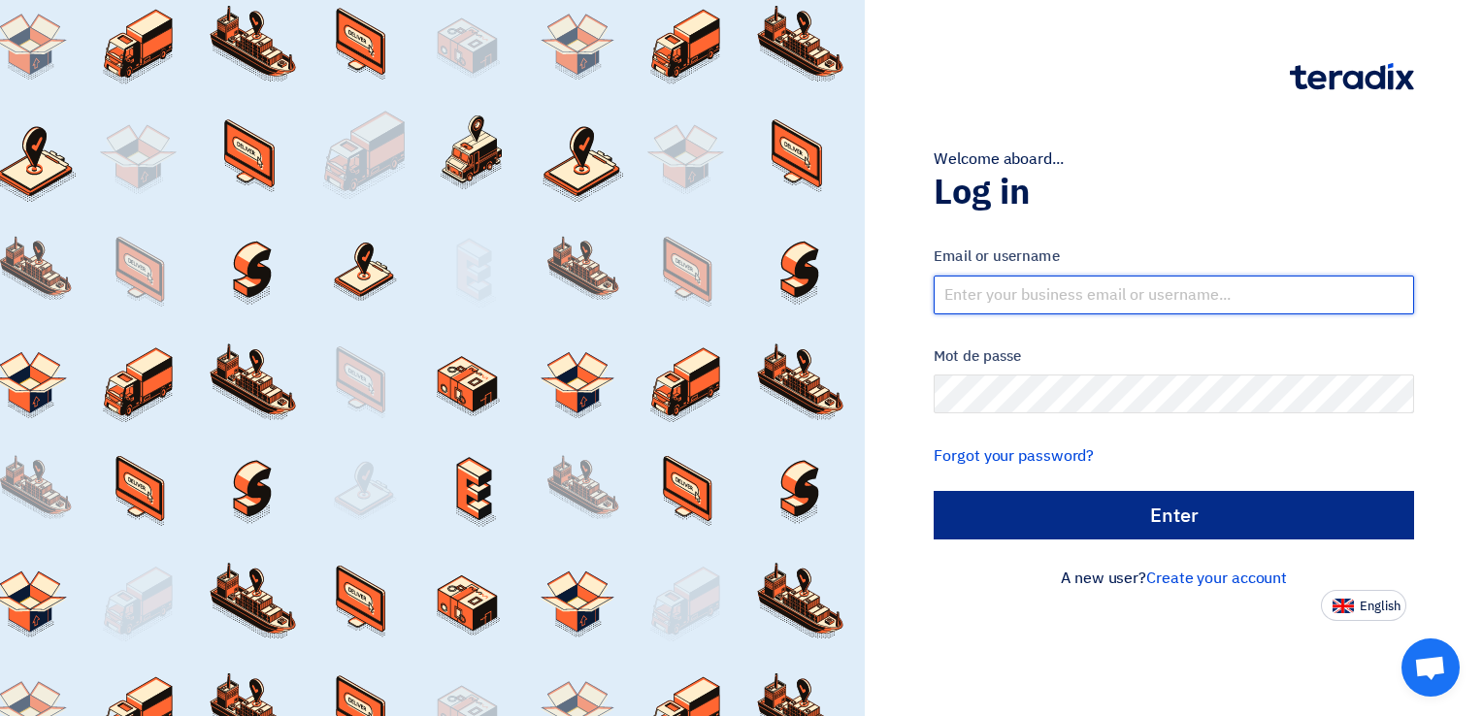
type input "[EMAIL_ADDRESS][DOMAIN_NAME]"
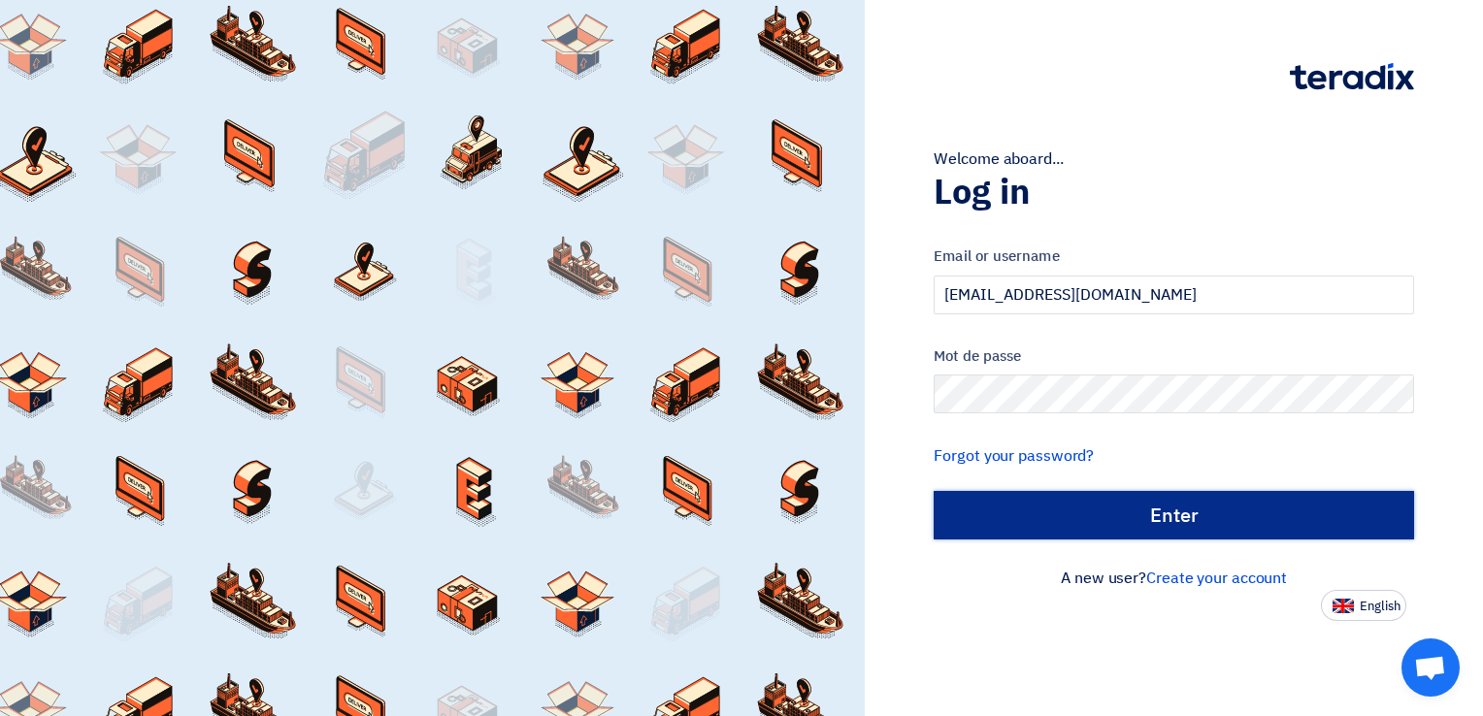
click at [1050, 513] on input "الدخول" at bounding box center [1174, 515] width 480 height 49
type input "Sign in"
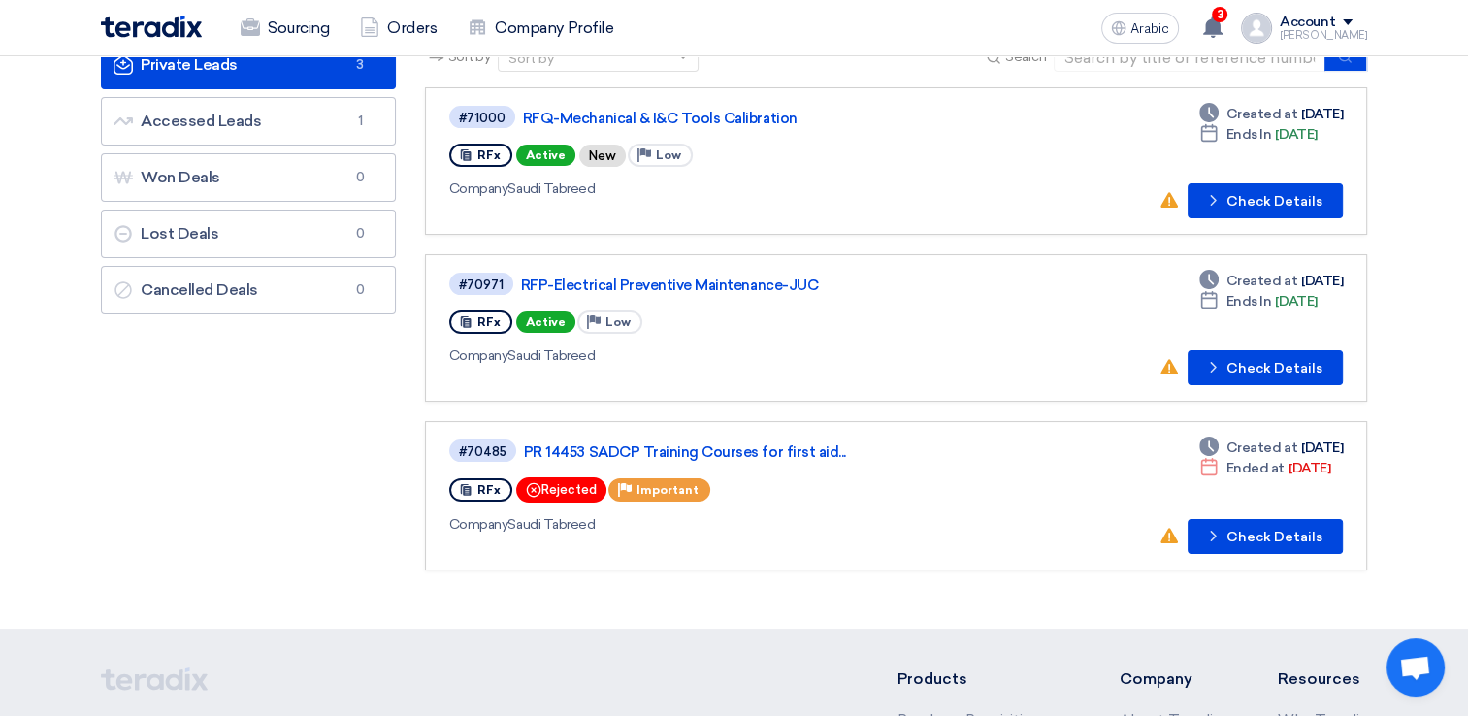
scroll to position [97, 0]
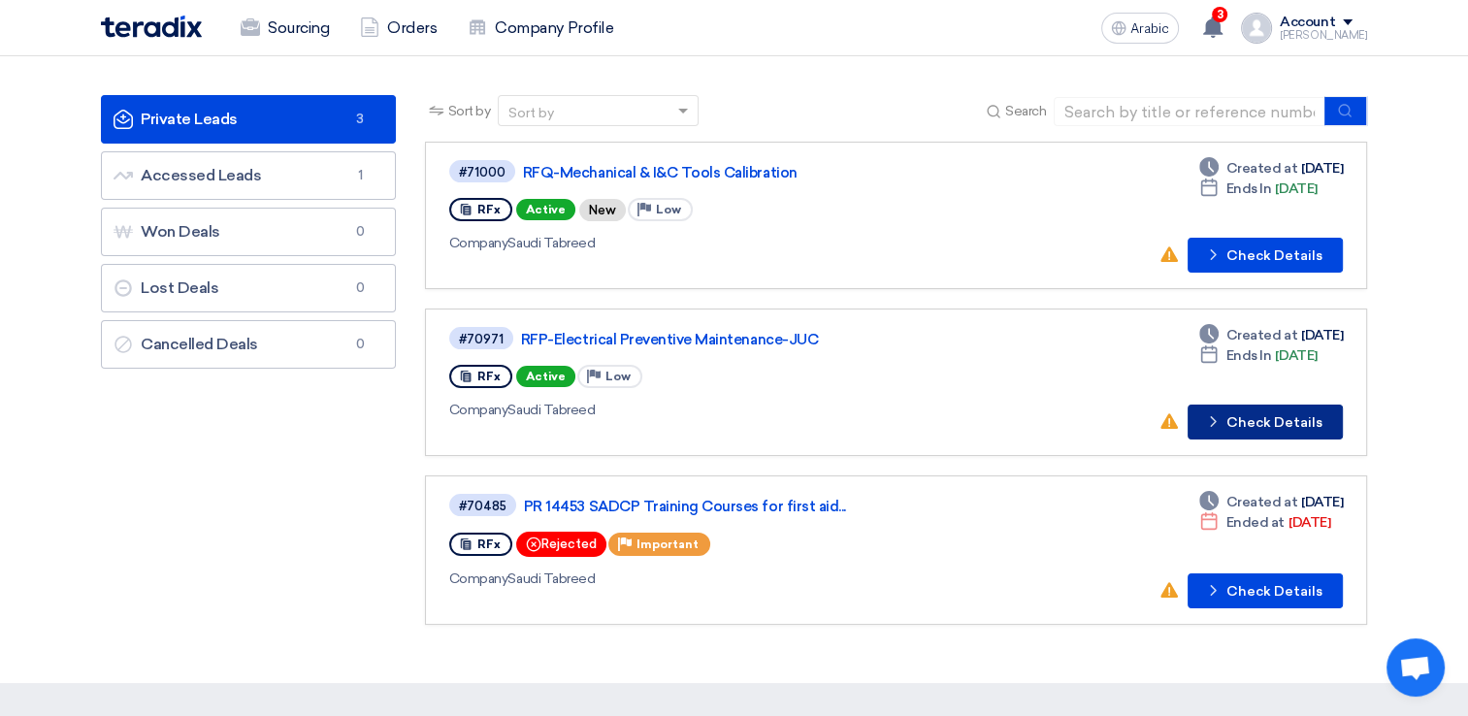
click at [1234, 417] on font "Check Details" at bounding box center [1275, 423] width 96 height 14
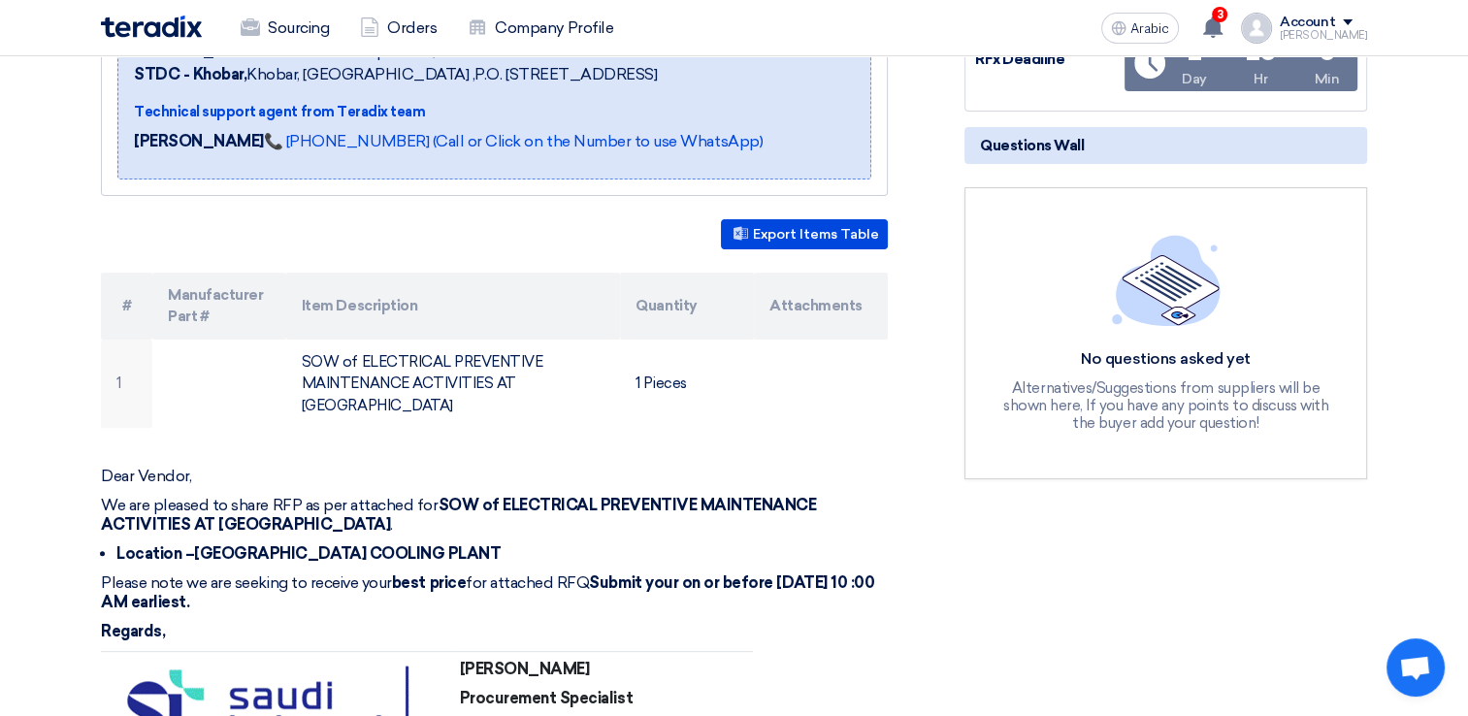
scroll to position [485, 0]
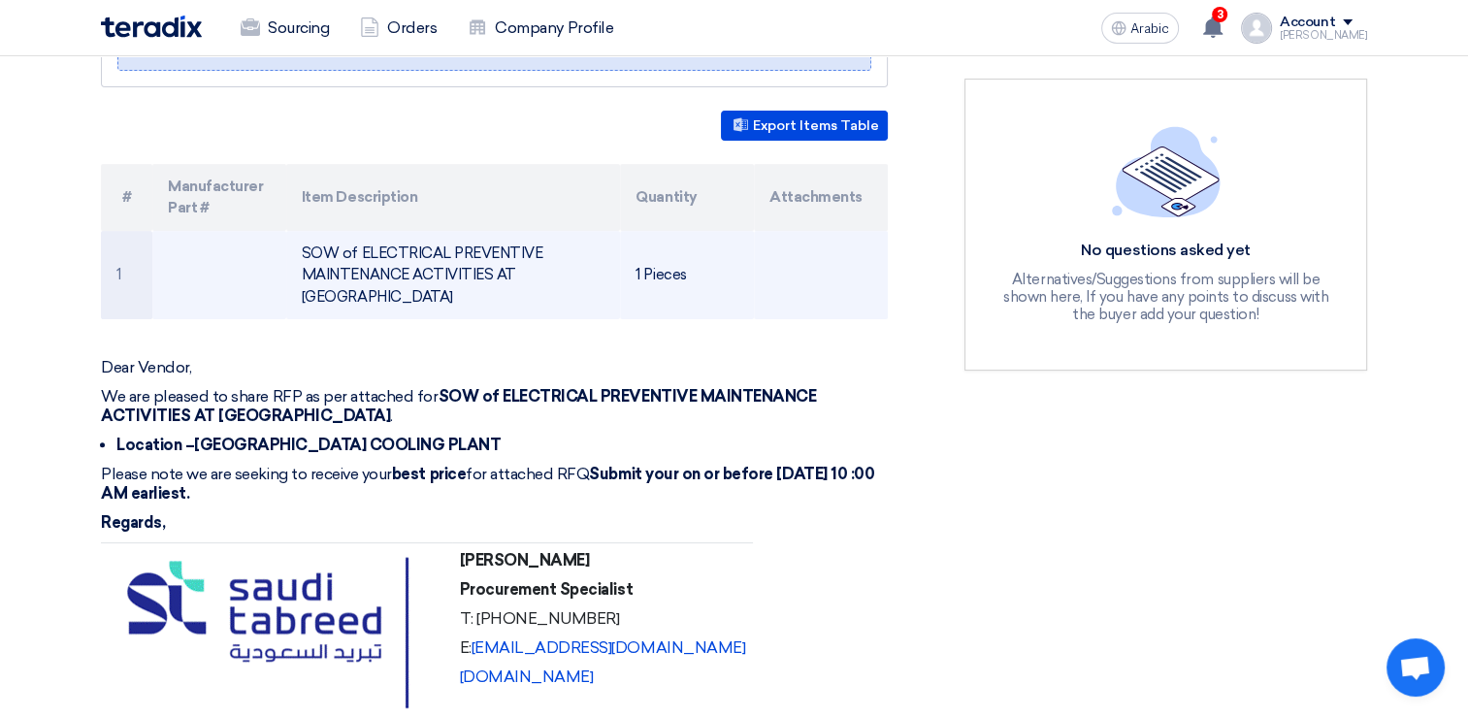
click at [462, 245] on font "SOW of ELECTRICAL PREVENTIVE MAINTENANCE ACTIVITIES AT [GEOGRAPHIC_DATA]" at bounding box center [423, 275] width 242 height 61
click at [392, 239] on td "SOW of ELECTRICAL PREVENTIVE MAINTENANCE ACTIVITIES AT [GEOGRAPHIC_DATA]" at bounding box center [453, 275] width 335 height 89
click at [315, 238] on td "SOW of ELECTRICAL PREVENTIVE MAINTENANCE ACTIVITIES AT [GEOGRAPHIC_DATA]" at bounding box center [453, 275] width 335 height 89
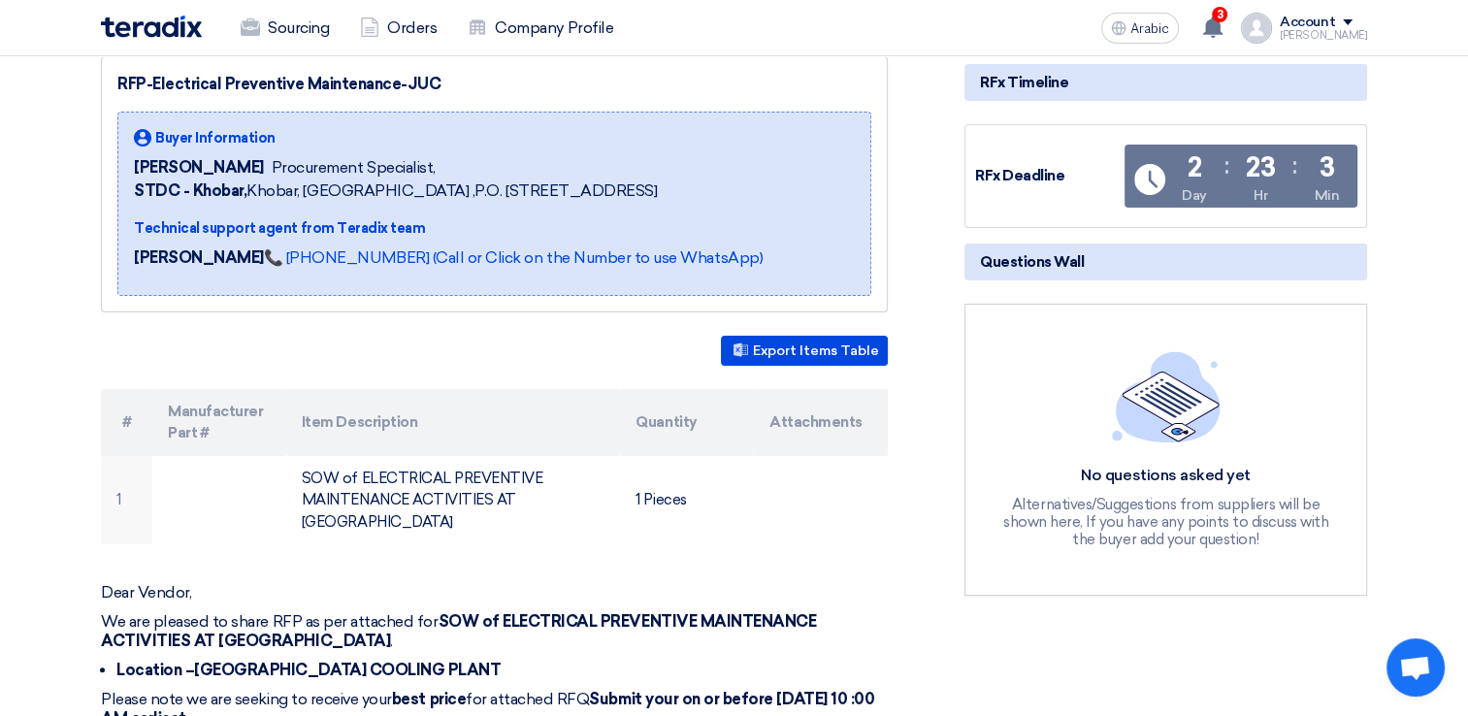
scroll to position [0, 0]
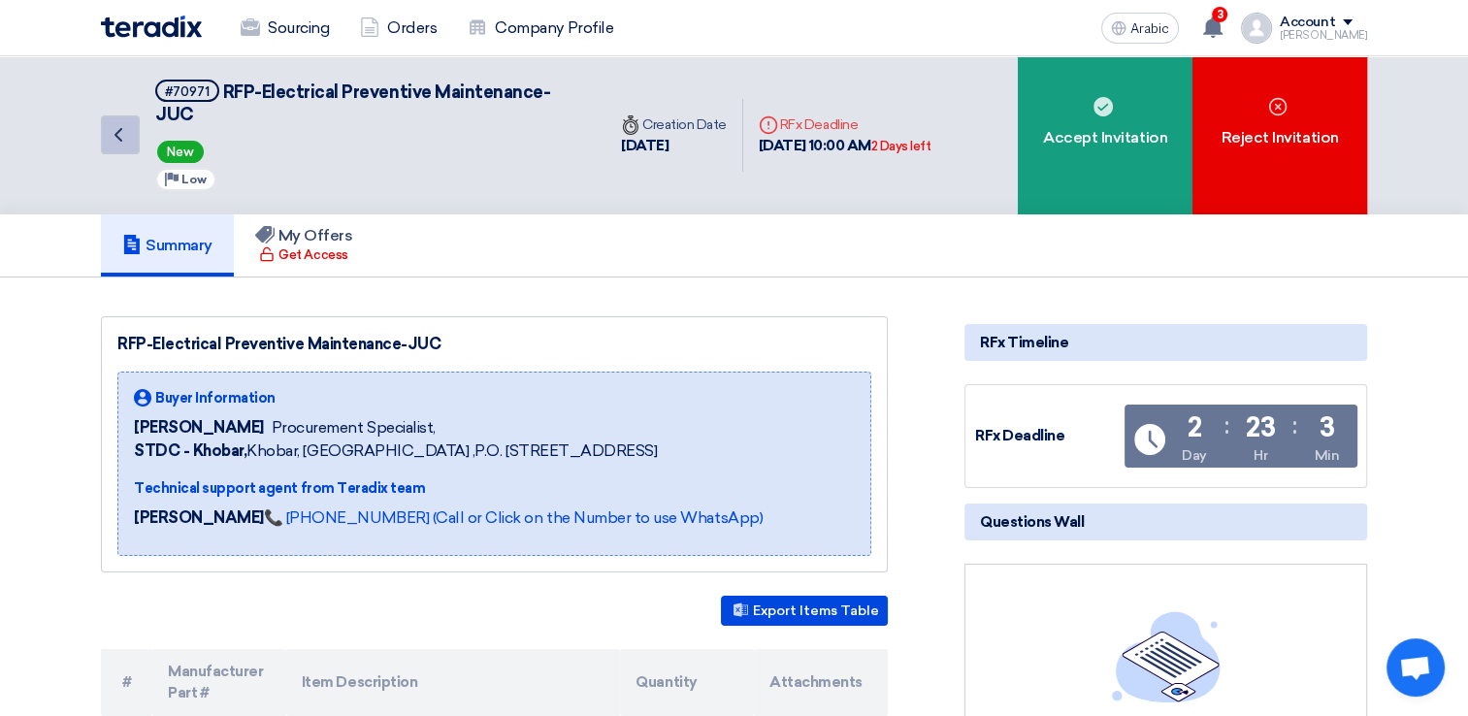
click at [108, 127] on icon "Back" at bounding box center [118, 134] width 23 height 23
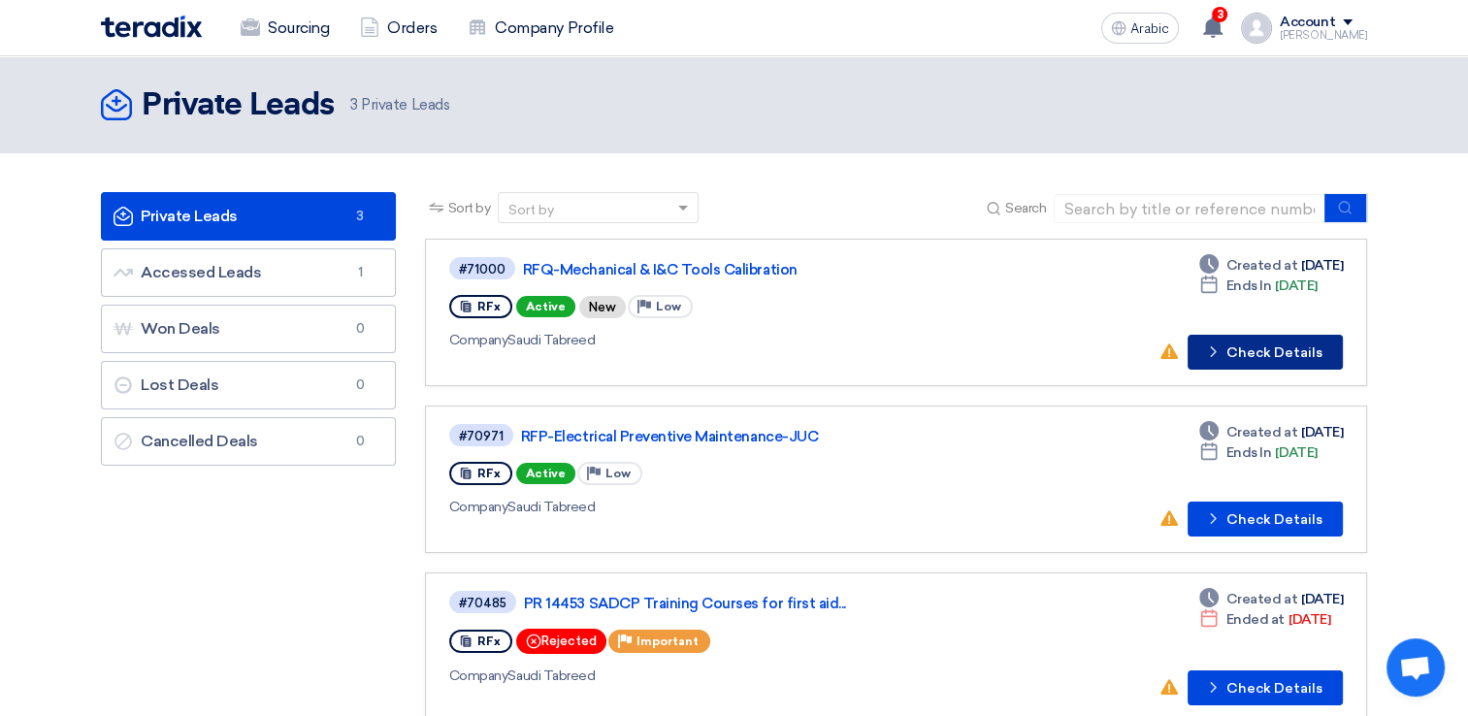
click at [1254, 355] on font "Check Details" at bounding box center [1275, 353] width 96 height 14
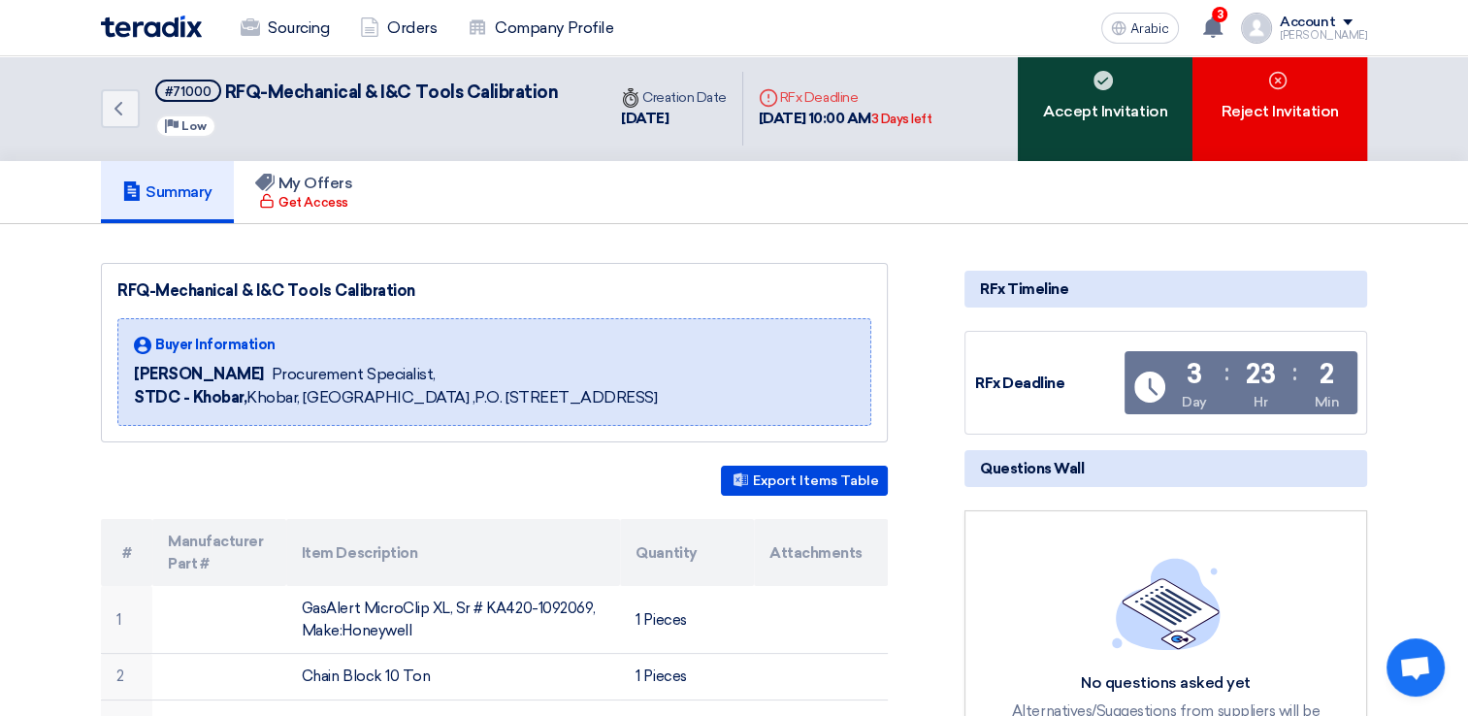
click at [1096, 134] on div "Accept Invitation" at bounding box center [1105, 108] width 175 height 105
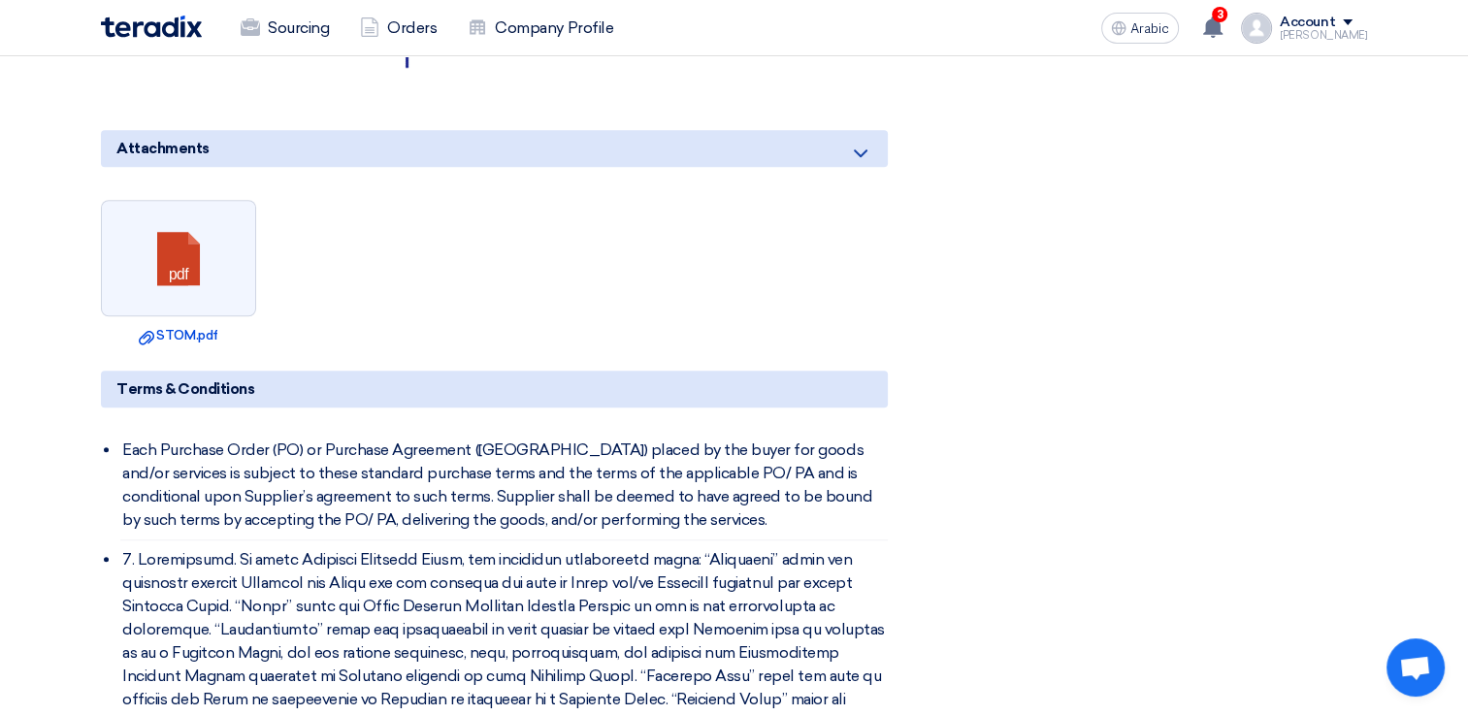
scroll to position [1747, 0]
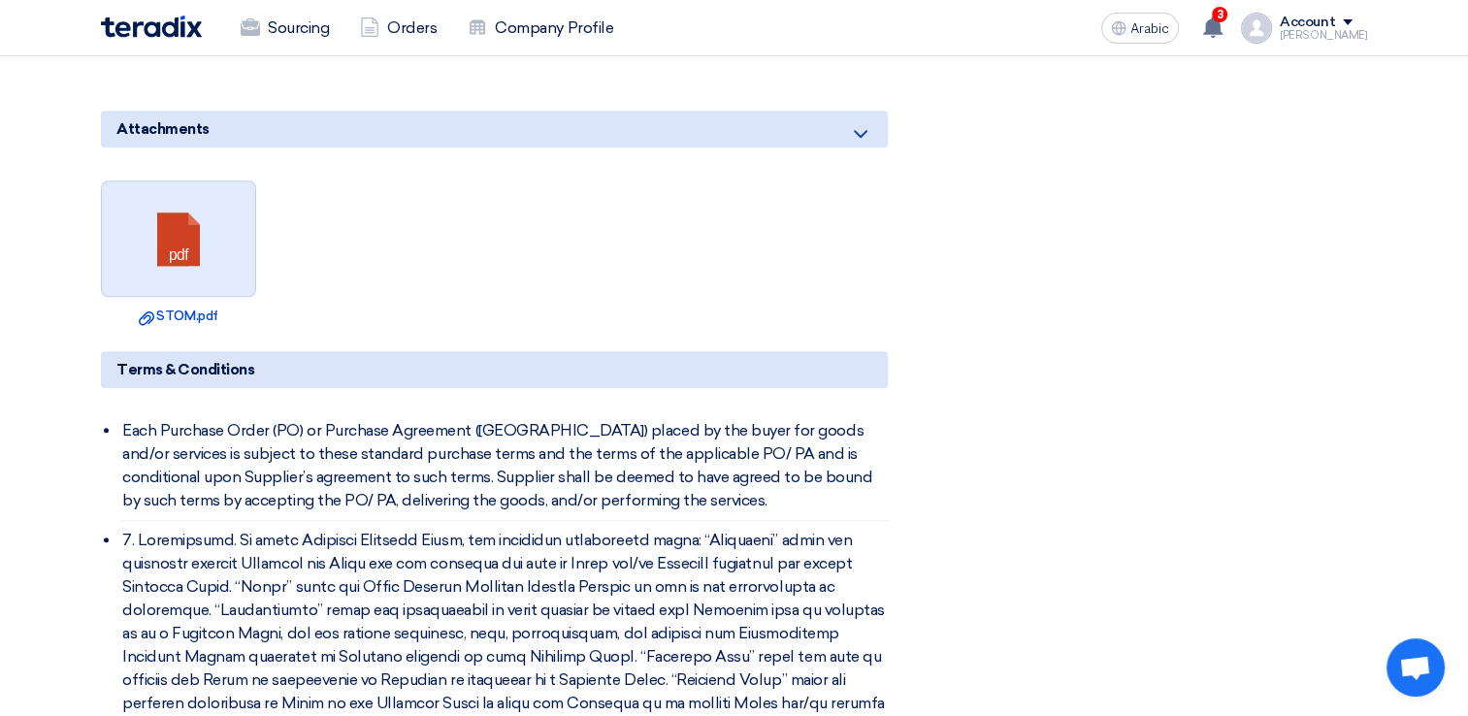
click at [184, 222] on link at bounding box center [179, 239] width 155 height 116
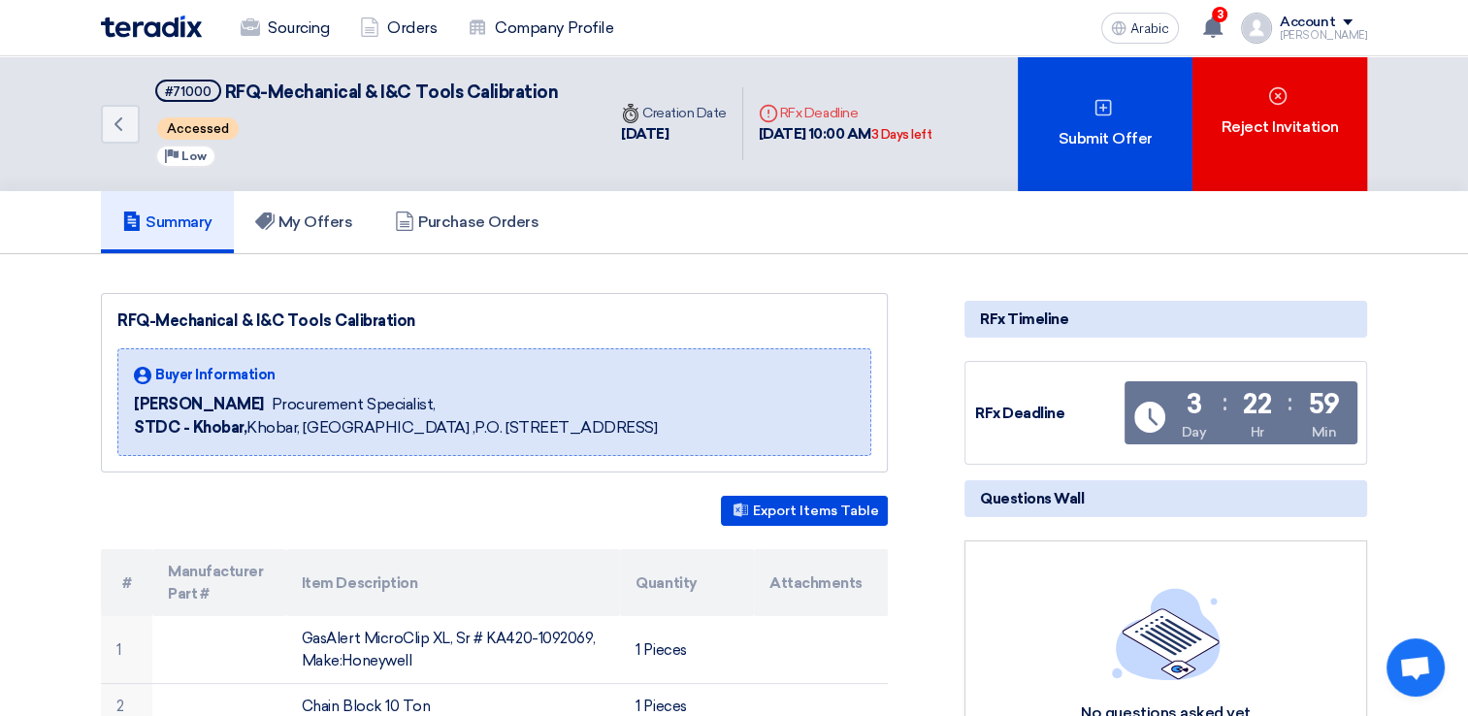
scroll to position [194, 0]
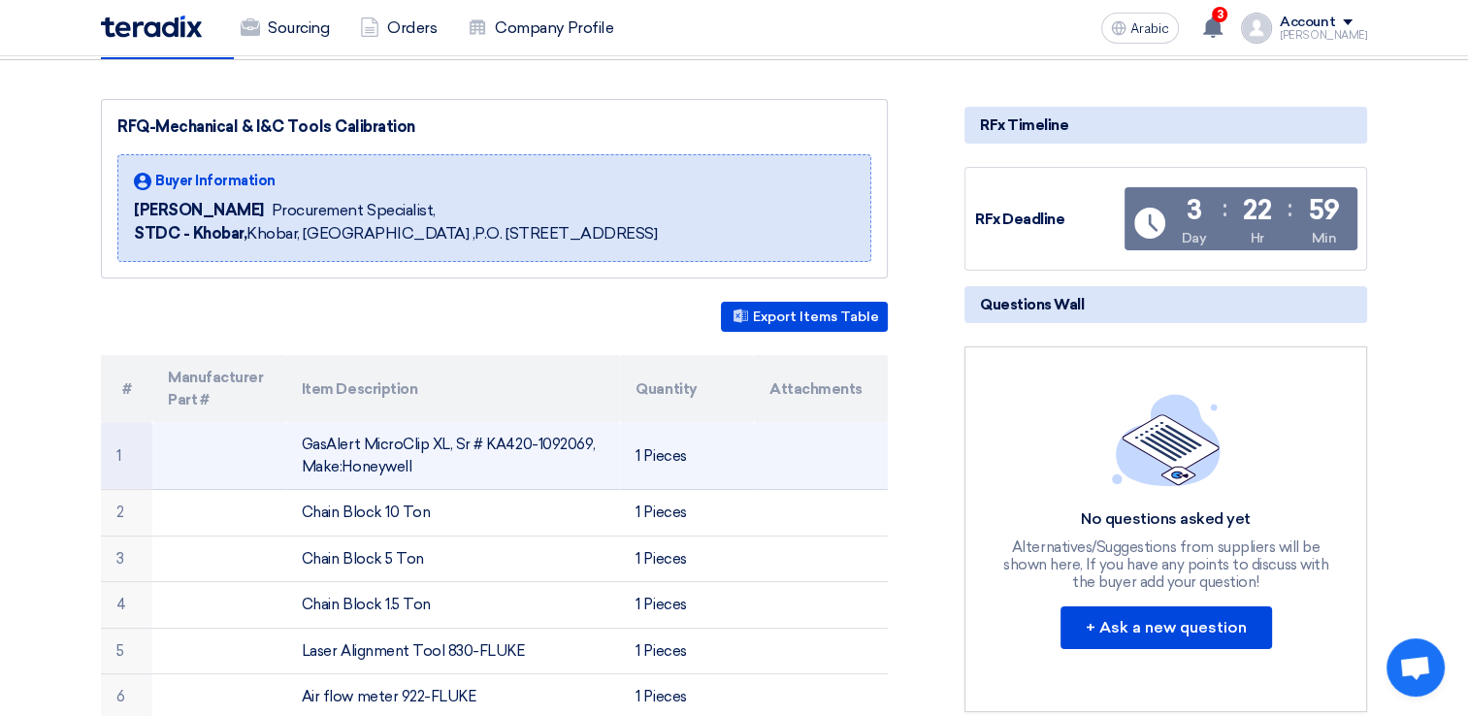
drag, startPoint x: 302, startPoint y: 446, endPoint x: 554, endPoint y: 483, distance: 255.0
click at [554, 483] on td "GasAlert MicroClip XL, Sr # KA420-1092069, Make:Honeywell" at bounding box center [453, 456] width 335 height 68
copy font "GasAlert MicroClip XL, Sr # KA420-1092069, Make:Honeywell"
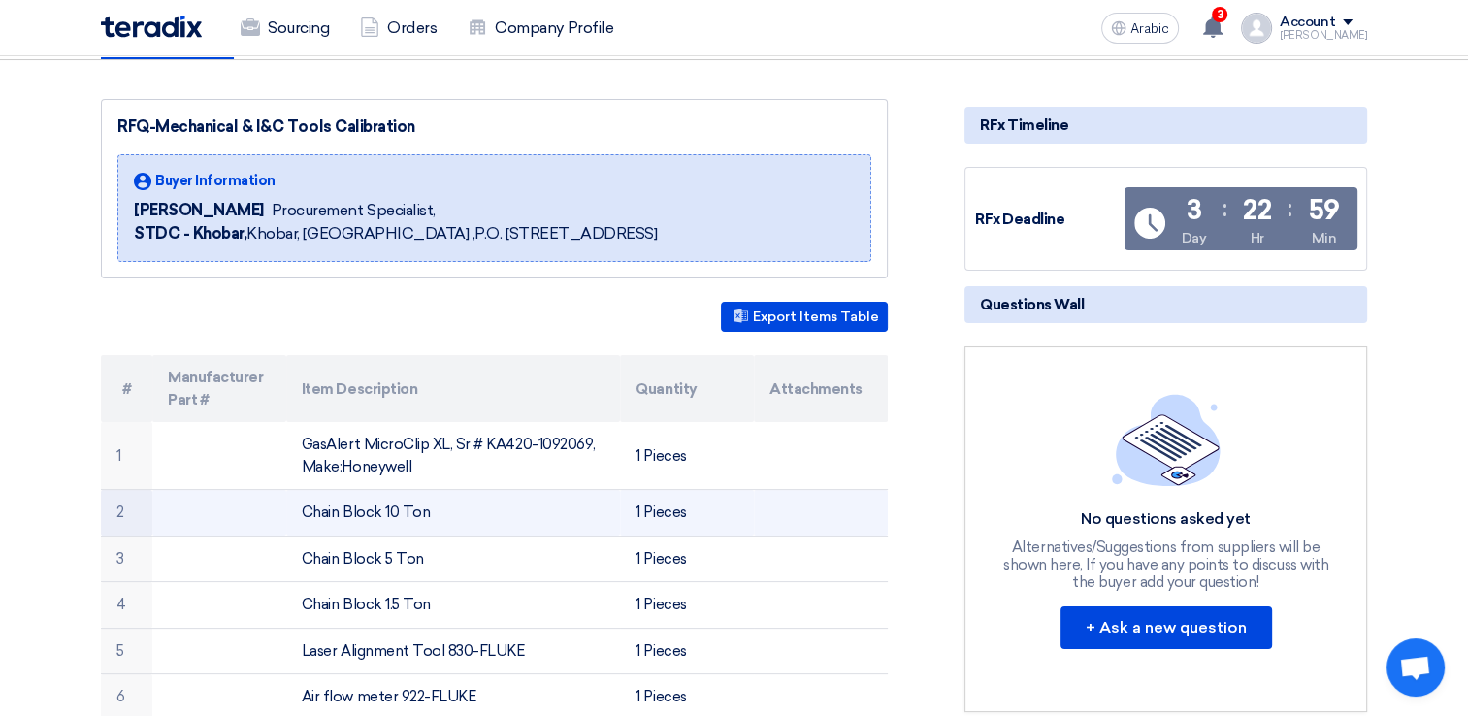
drag, startPoint x: 304, startPoint y: 507, endPoint x: 440, endPoint y: 515, distance: 136.2
click at [440, 515] on td "Chain Block 10 Ton" at bounding box center [453, 513] width 335 height 47
copy font "Chain Block 10 Ton"
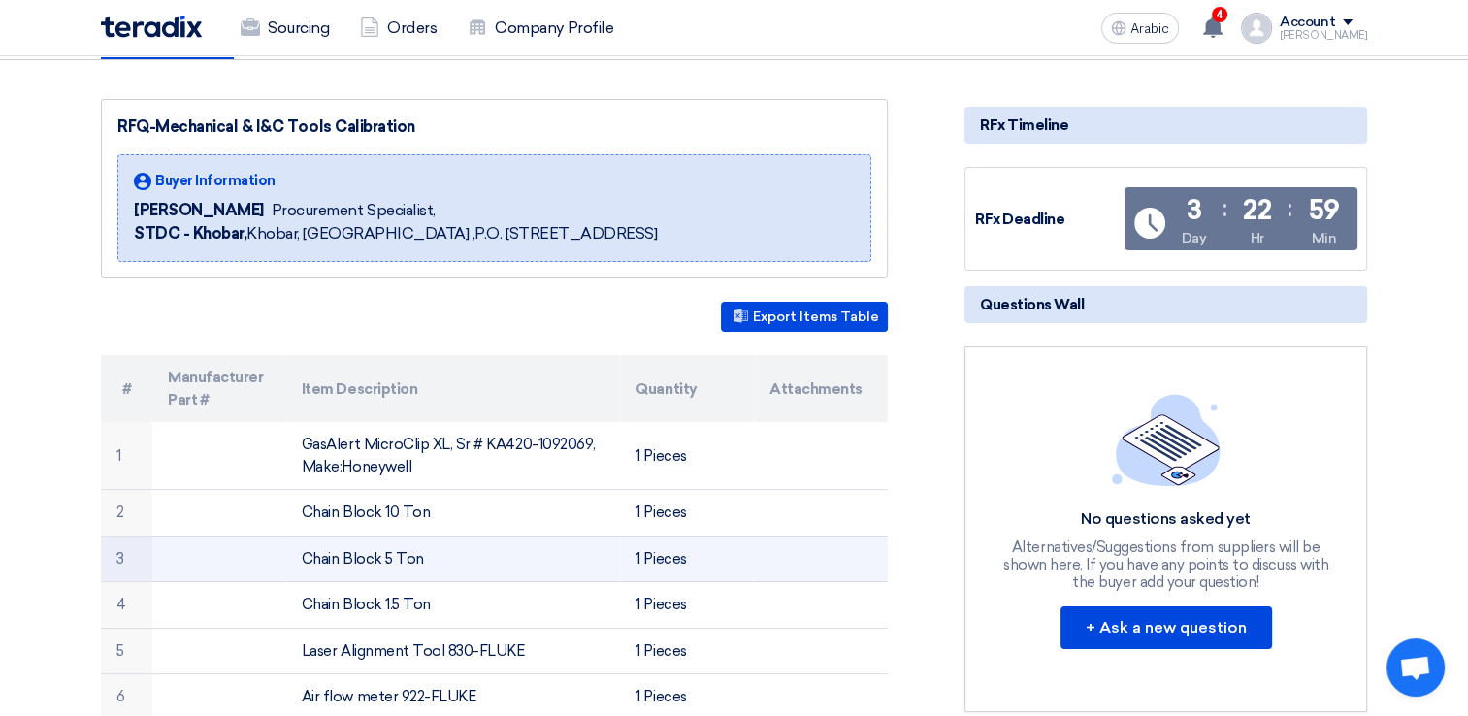
drag, startPoint x: 303, startPoint y: 551, endPoint x: 425, endPoint y: 561, distance: 122.7
click at [425, 561] on td "Chain Block 5 Ton" at bounding box center [453, 559] width 335 height 47
copy font "Chain Block 5 Ton"
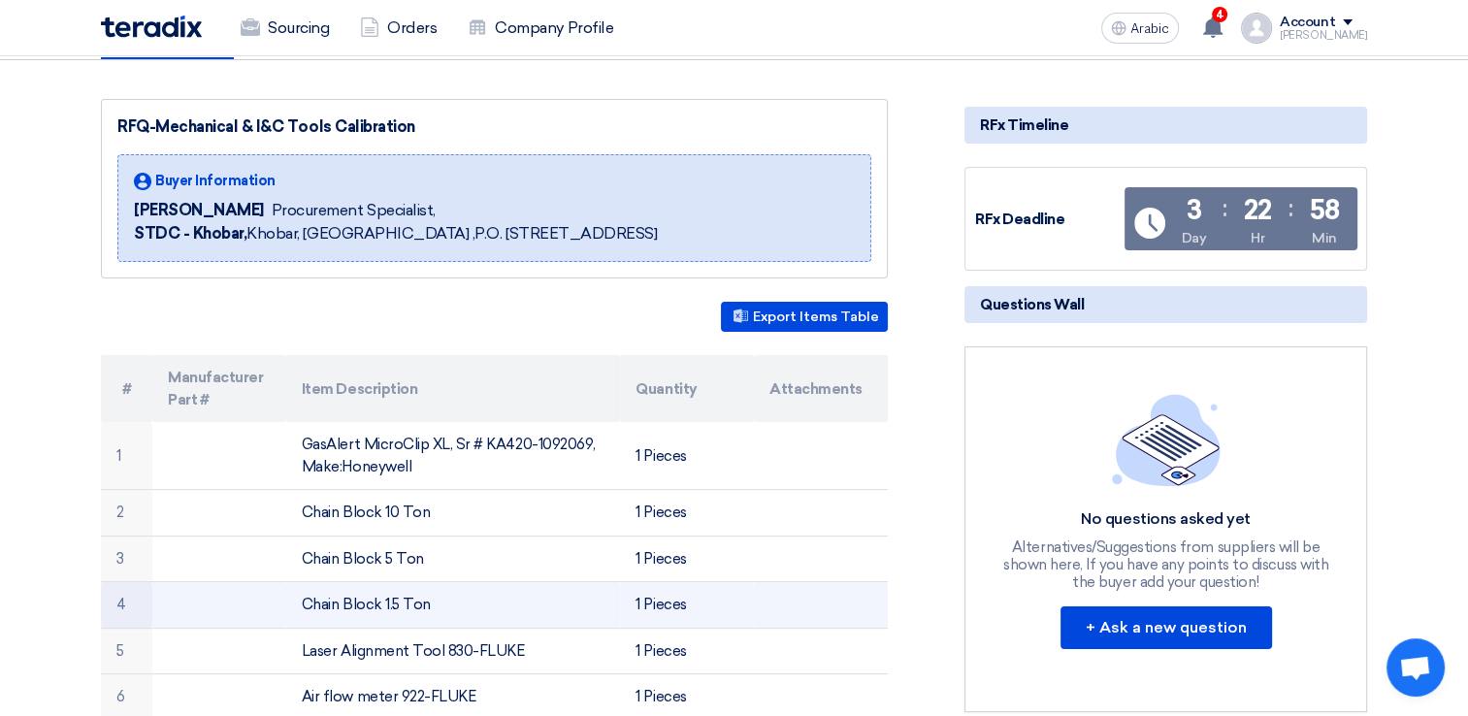
drag, startPoint x: 302, startPoint y: 606, endPoint x: 431, endPoint y: 606, distance: 129.1
click at [431, 606] on td "Chain Block 1.5 Ton" at bounding box center [453, 605] width 335 height 47
copy font "Chain Block 1.5 Ton"
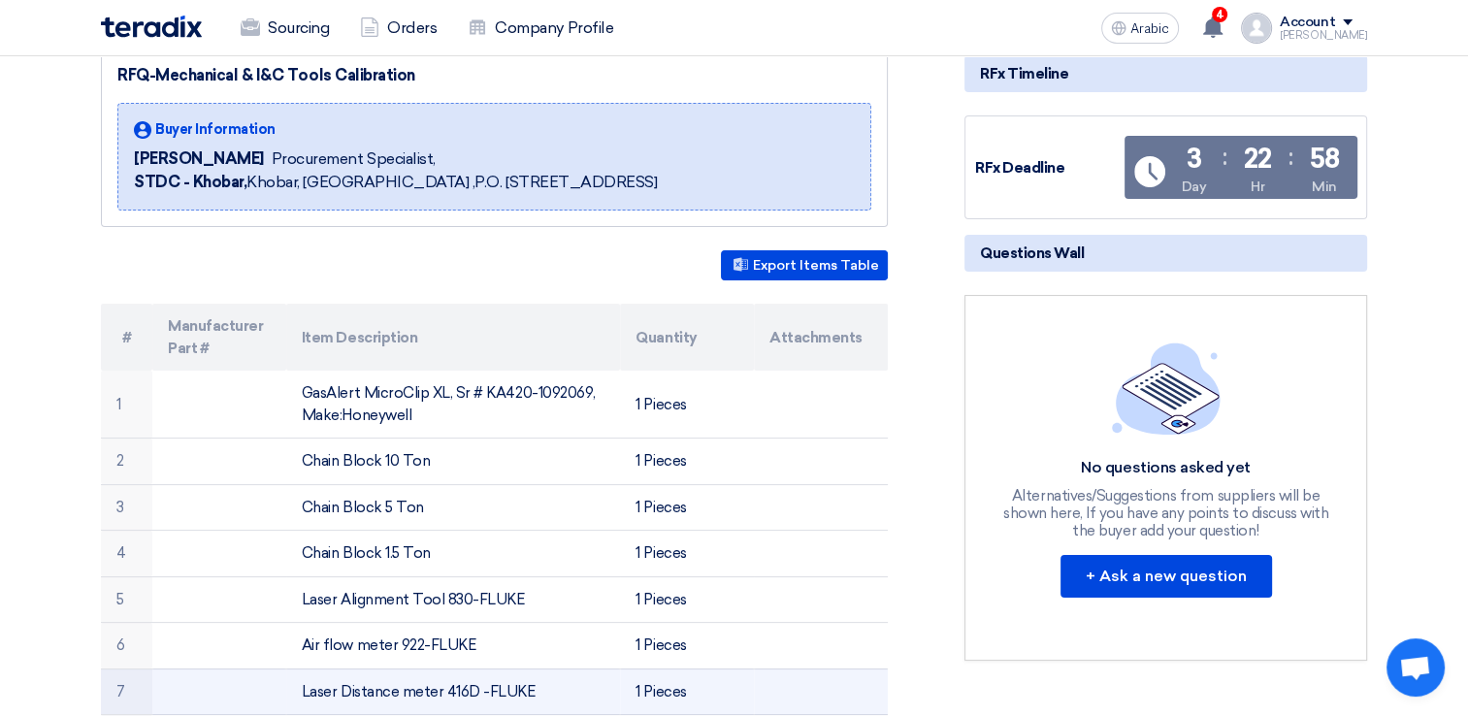
scroll to position [291, 0]
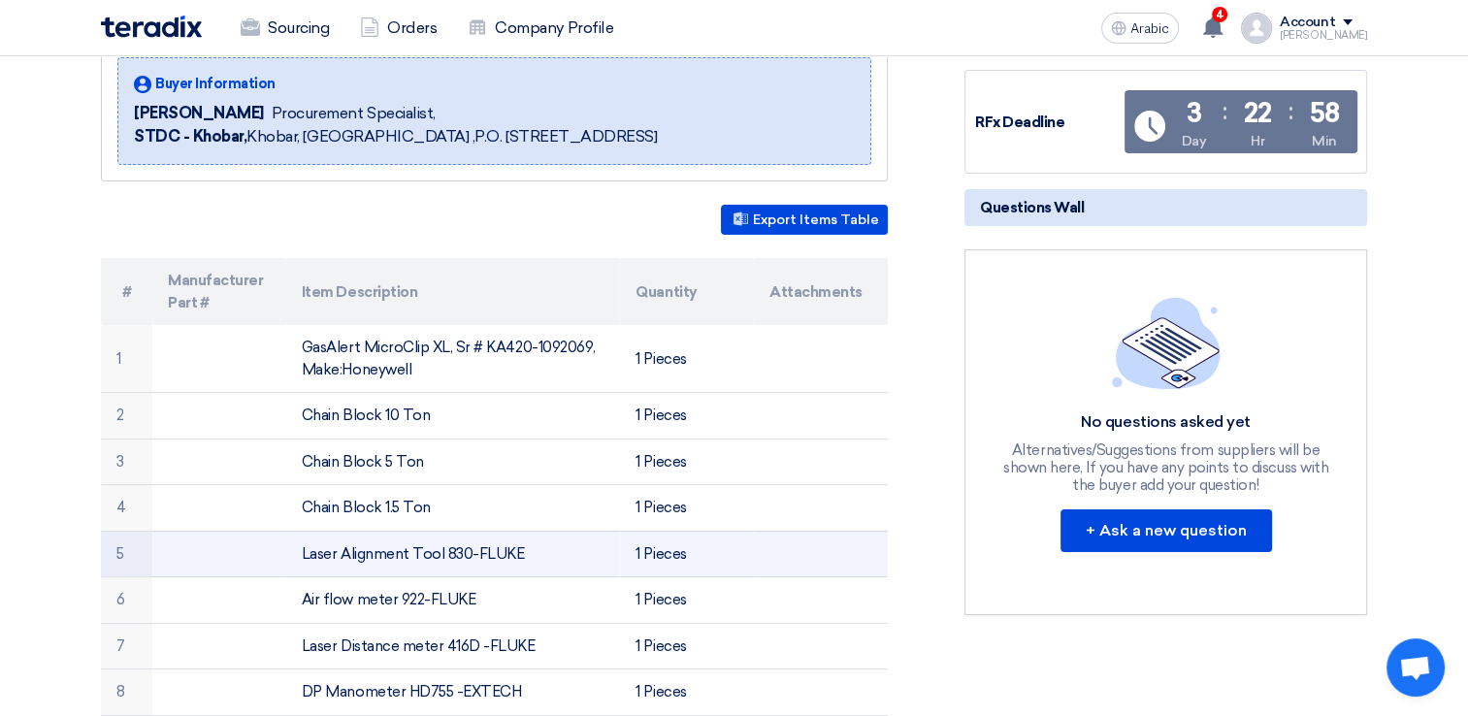
drag, startPoint x: 304, startPoint y: 549, endPoint x: 518, endPoint y: 561, distance: 214.8
click at [518, 561] on td "Laser Alignment Tool 830-FLUKE" at bounding box center [453, 554] width 335 height 47
copy font "Laser Alignment Tool 830-FLUKE"
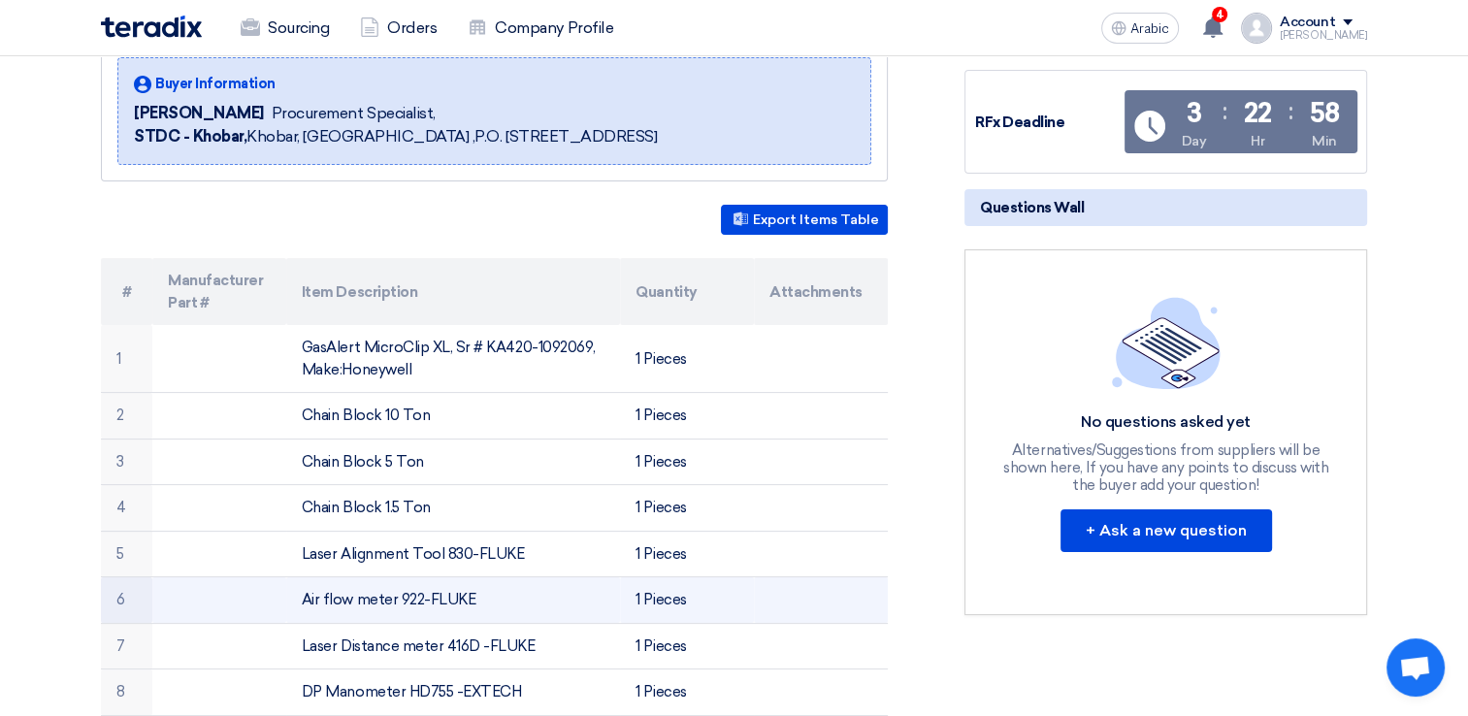
drag, startPoint x: 304, startPoint y: 599, endPoint x: 493, endPoint y: 605, distance: 189.3
click at [493, 605] on td "Air flow meter 922-FLUKE" at bounding box center [453, 600] width 335 height 47
copy font "Air flow meter 922-FLUKE"
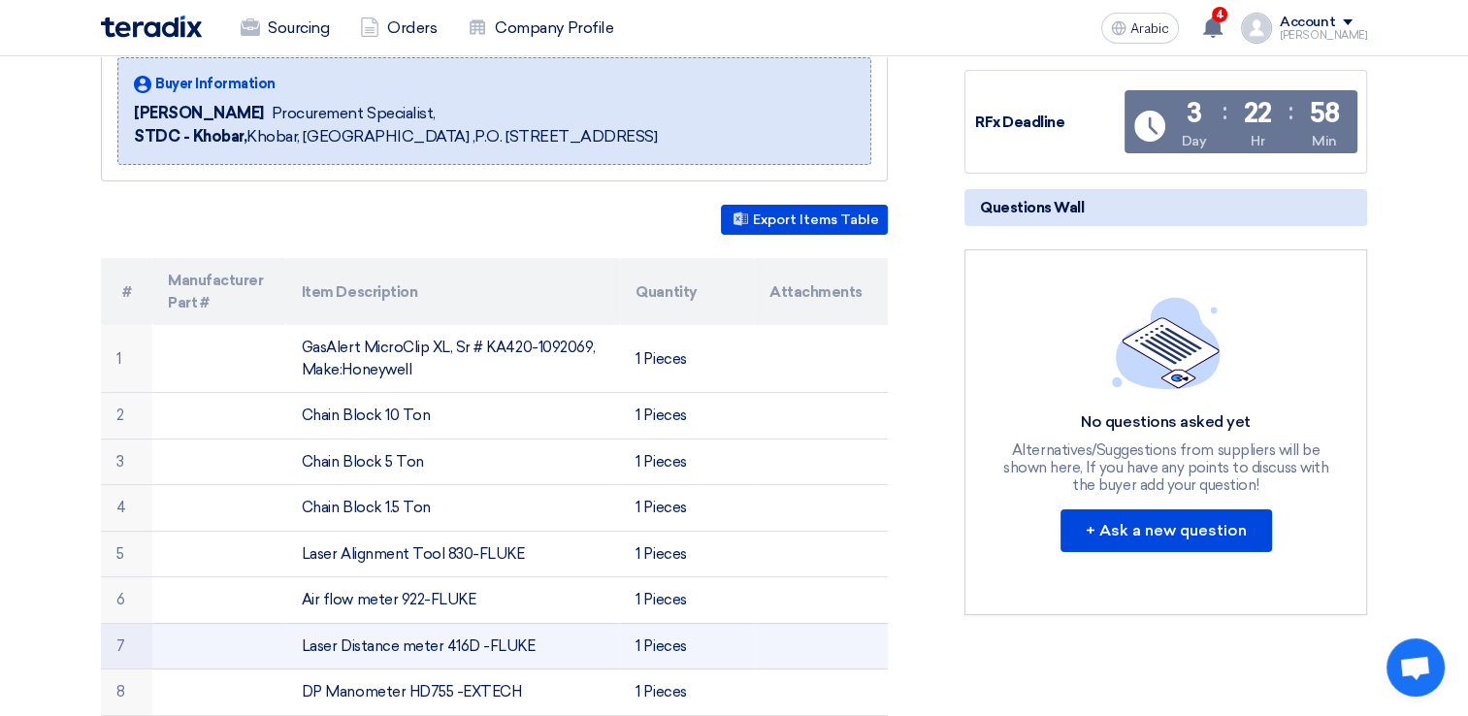
drag, startPoint x: 303, startPoint y: 639, endPoint x: 538, endPoint y: 642, distance: 234.9
click at [538, 642] on td "Laser Distance meter 416D -FLUKE" at bounding box center [453, 646] width 335 height 47
copy font "Laser Distance meter 416D -FLUKE"
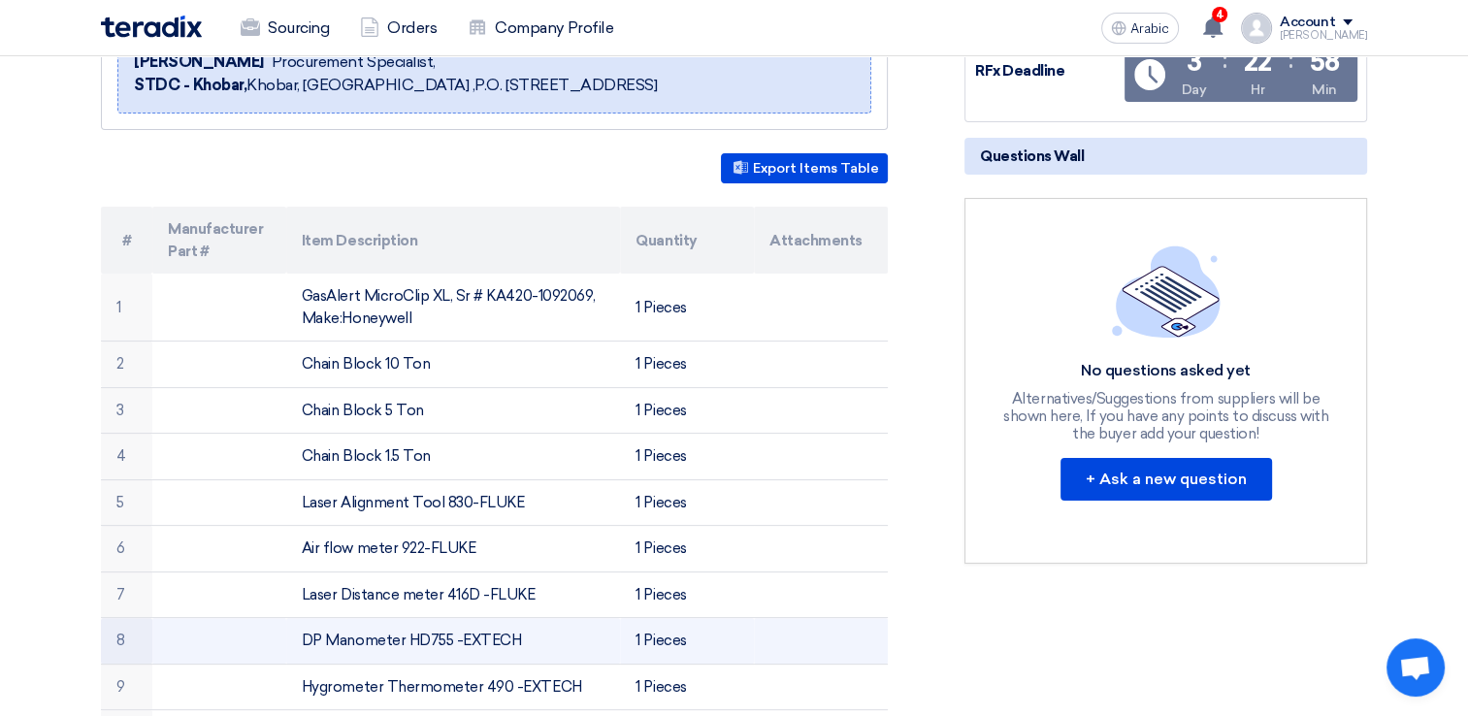
scroll to position [388, 0]
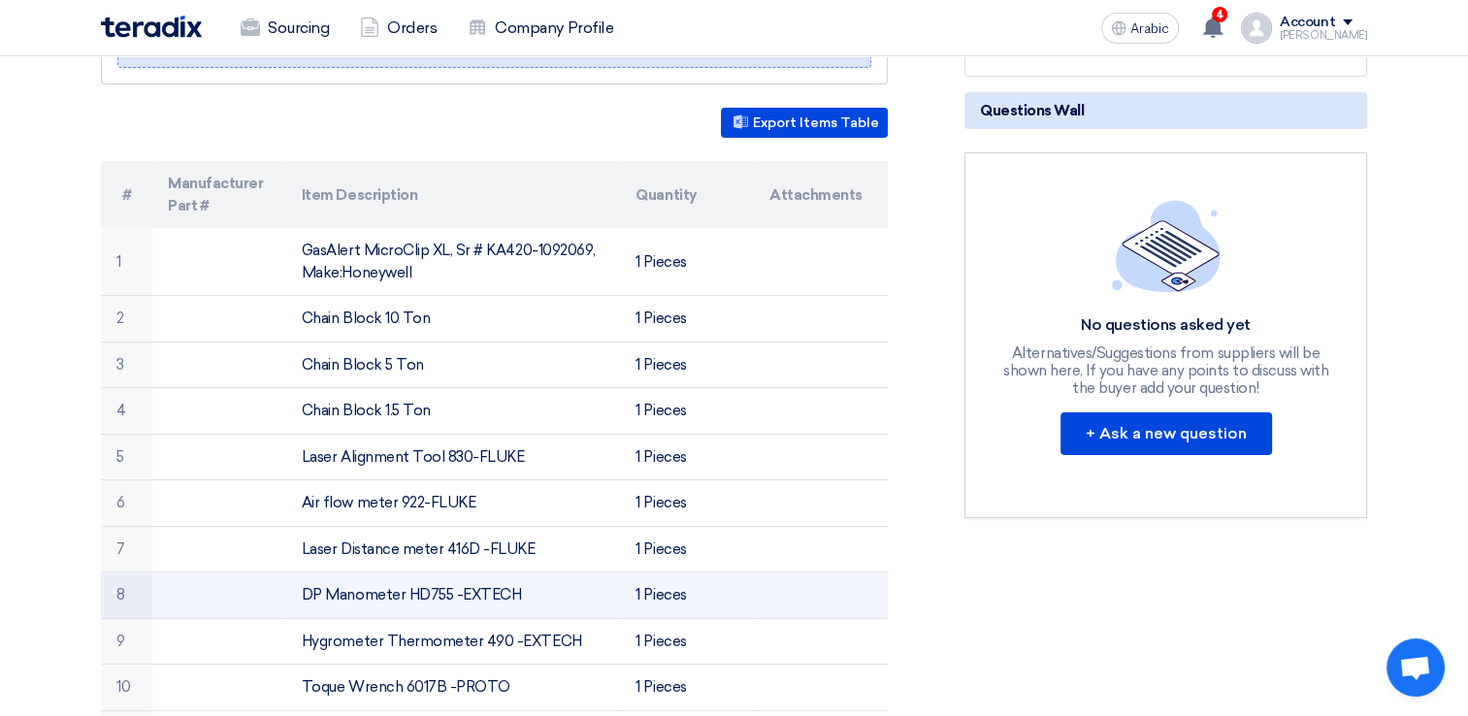
drag, startPoint x: 305, startPoint y: 594, endPoint x: 515, endPoint y: 594, distance: 210.6
click at [515, 594] on td "DP Manometer HD755 -EXTECH" at bounding box center [453, 596] width 335 height 47
copy font "DP Manometer HD755 -EXTECH"
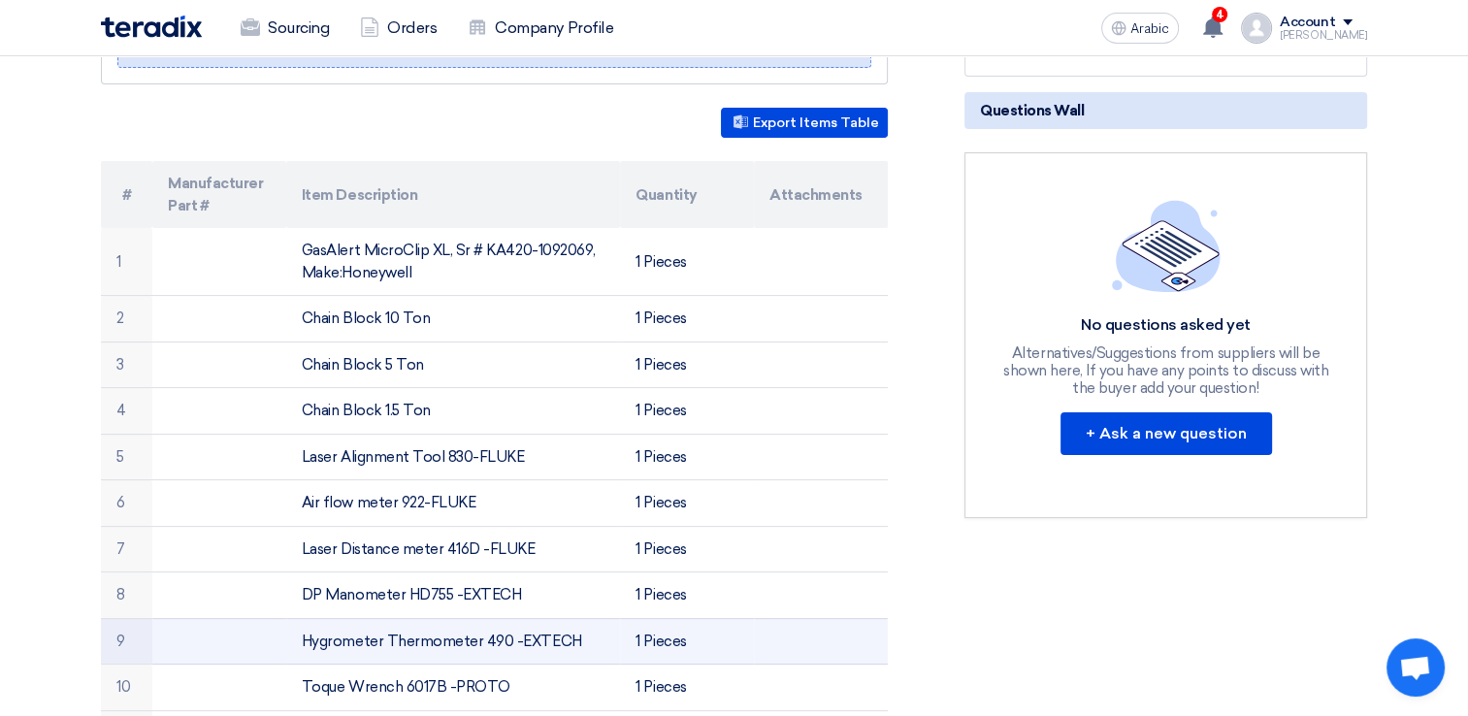
drag, startPoint x: 302, startPoint y: 640, endPoint x: 578, endPoint y: 642, distance: 276.6
click at [578, 642] on td "Hygrometer Thermometer 490 -EXTECH" at bounding box center [453, 641] width 335 height 47
copy font "Hygrometer Thermometer 490 -EXTECH"
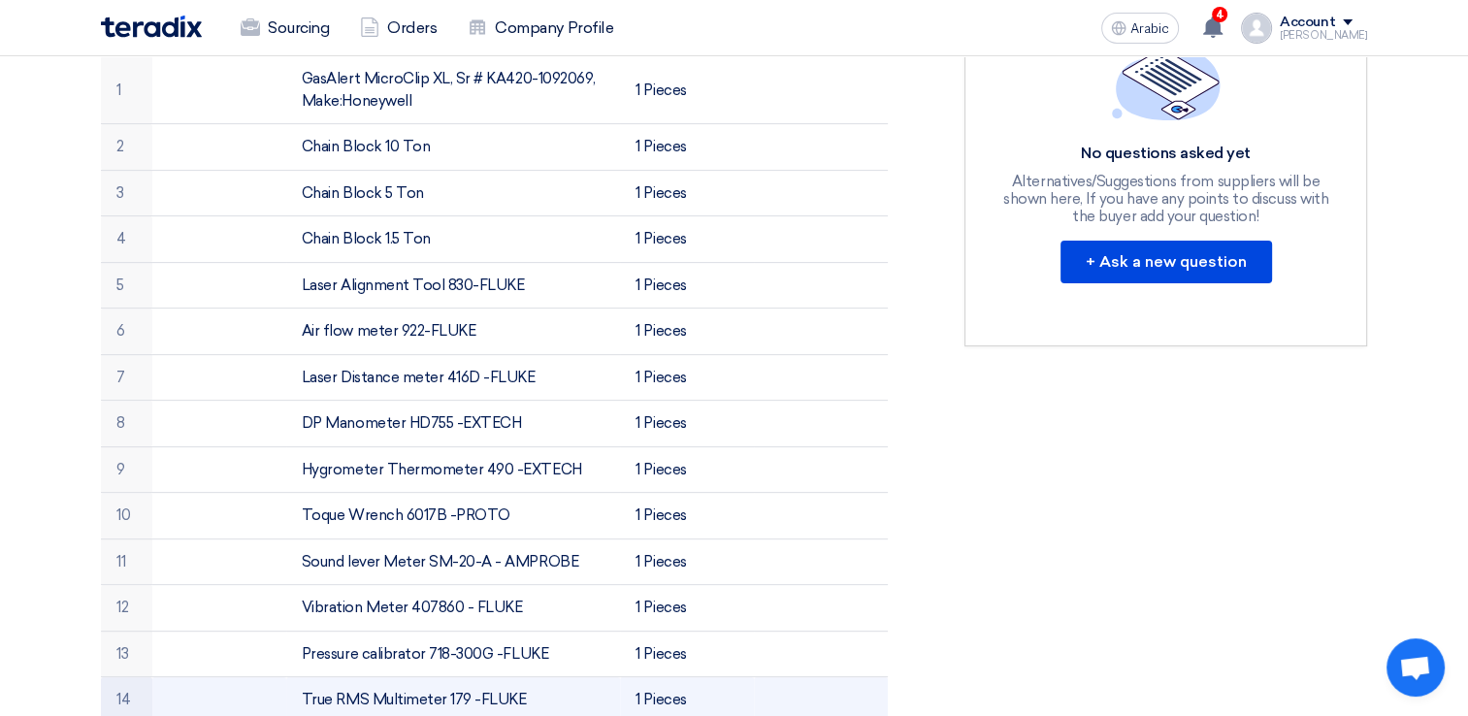
scroll to position [582, 0]
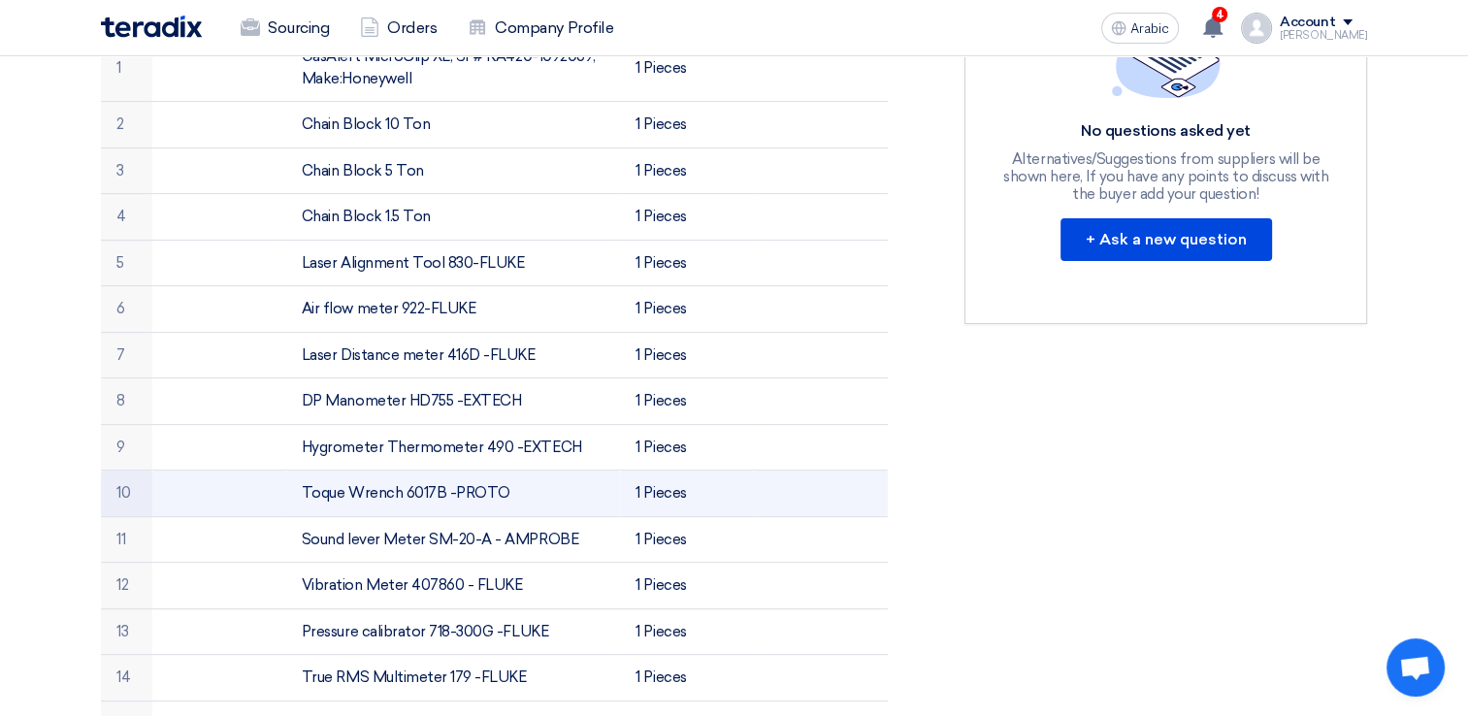
click at [300, 490] on td "Toque Wrench 6017B -PROTO" at bounding box center [453, 494] width 335 height 47
drag, startPoint x: 303, startPoint y: 490, endPoint x: 516, endPoint y: 494, distance: 213.5
click at [516, 494] on td "Toque Wrench 6017B -PROTO" at bounding box center [453, 494] width 335 height 47
copy font "Toque Wrench 6017B -PROTO"
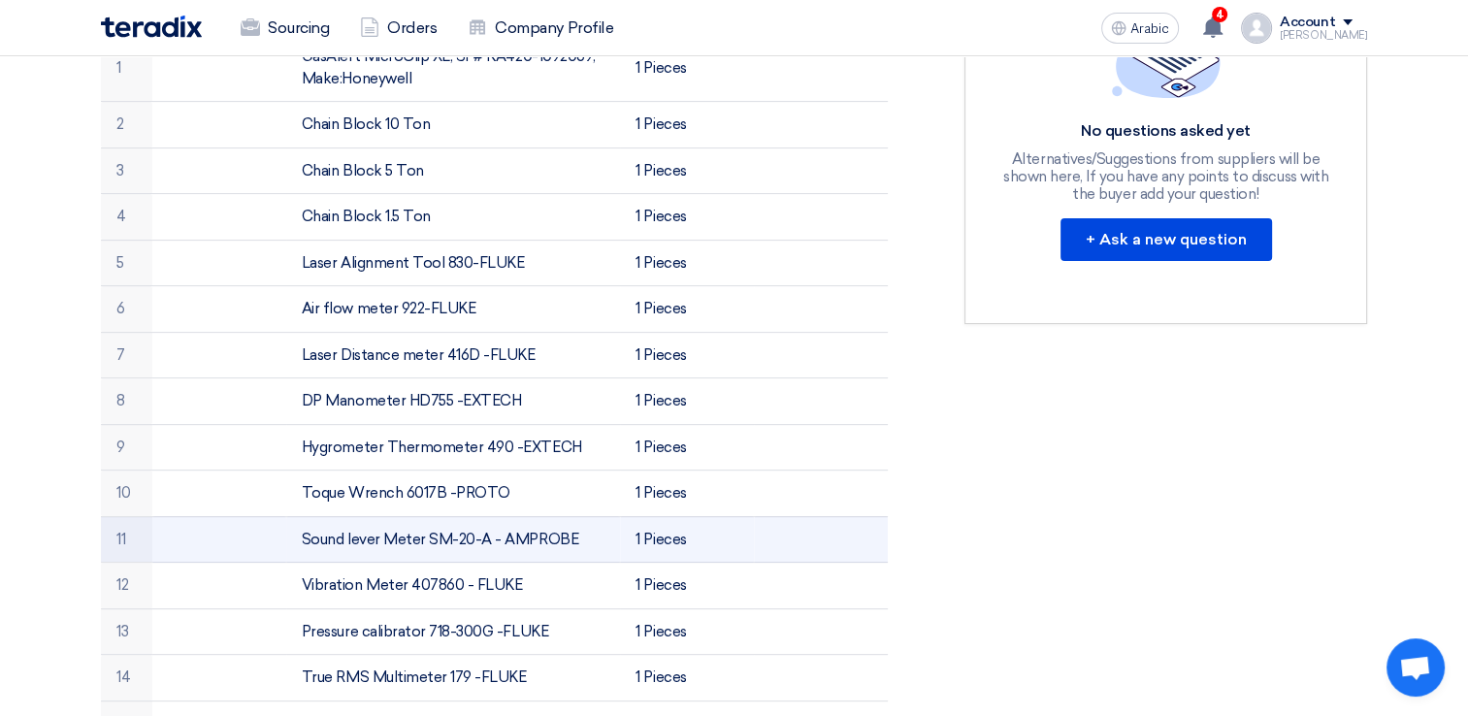
drag, startPoint x: 306, startPoint y: 536, endPoint x: 587, endPoint y: 550, distance: 281.8
click at [587, 550] on td "Sound lever Meter SM-20-A - AMPROBE" at bounding box center [453, 539] width 335 height 47
drag, startPoint x: 587, startPoint y: 550, endPoint x: 580, endPoint y: 541, distance: 11.8
click at [587, 550] on td "Sound lever Meter SM-20-A - AMPROBE" at bounding box center [453, 539] width 335 height 47
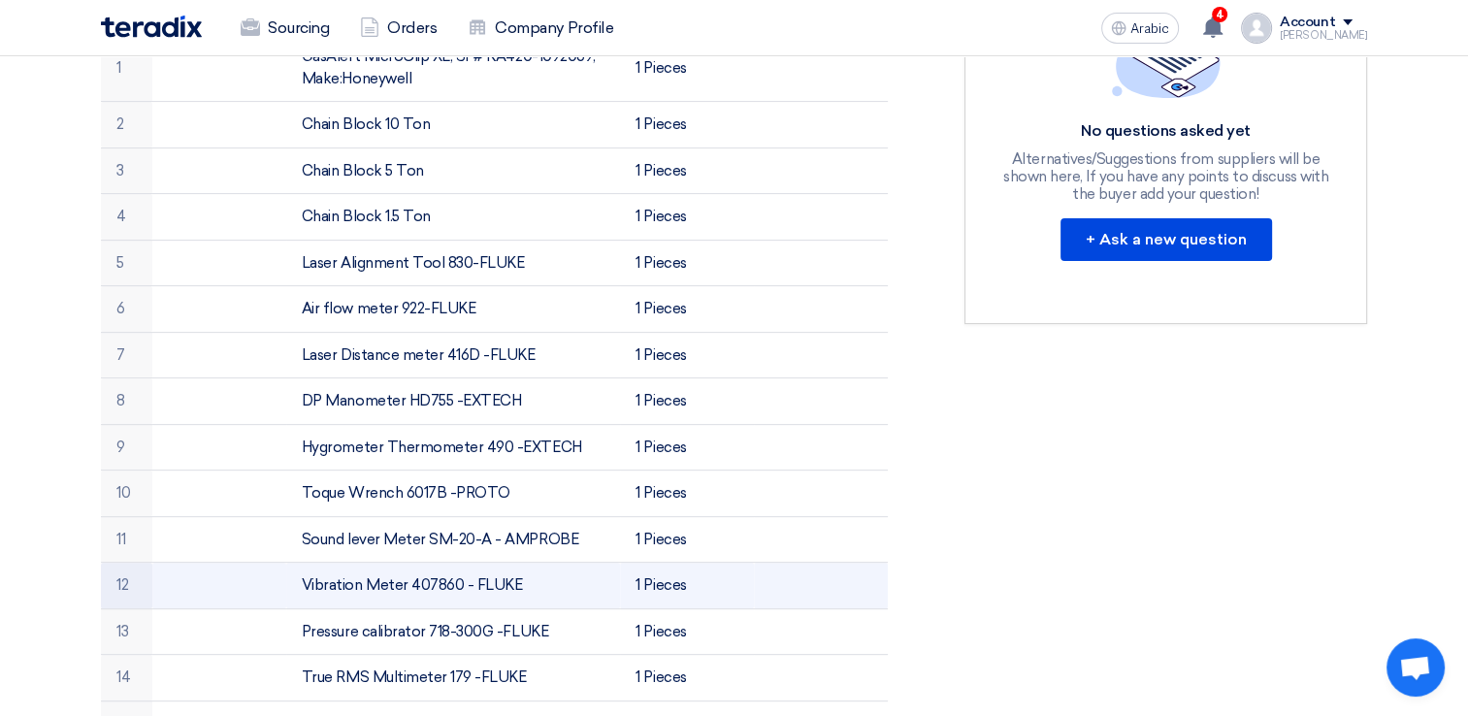
drag, startPoint x: 307, startPoint y: 577, endPoint x: 555, endPoint y: 583, distance: 248.5
click at [555, 583] on td "Vibration Meter 407860 - FLUKE" at bounding box center [453, 586] width 335 height 47
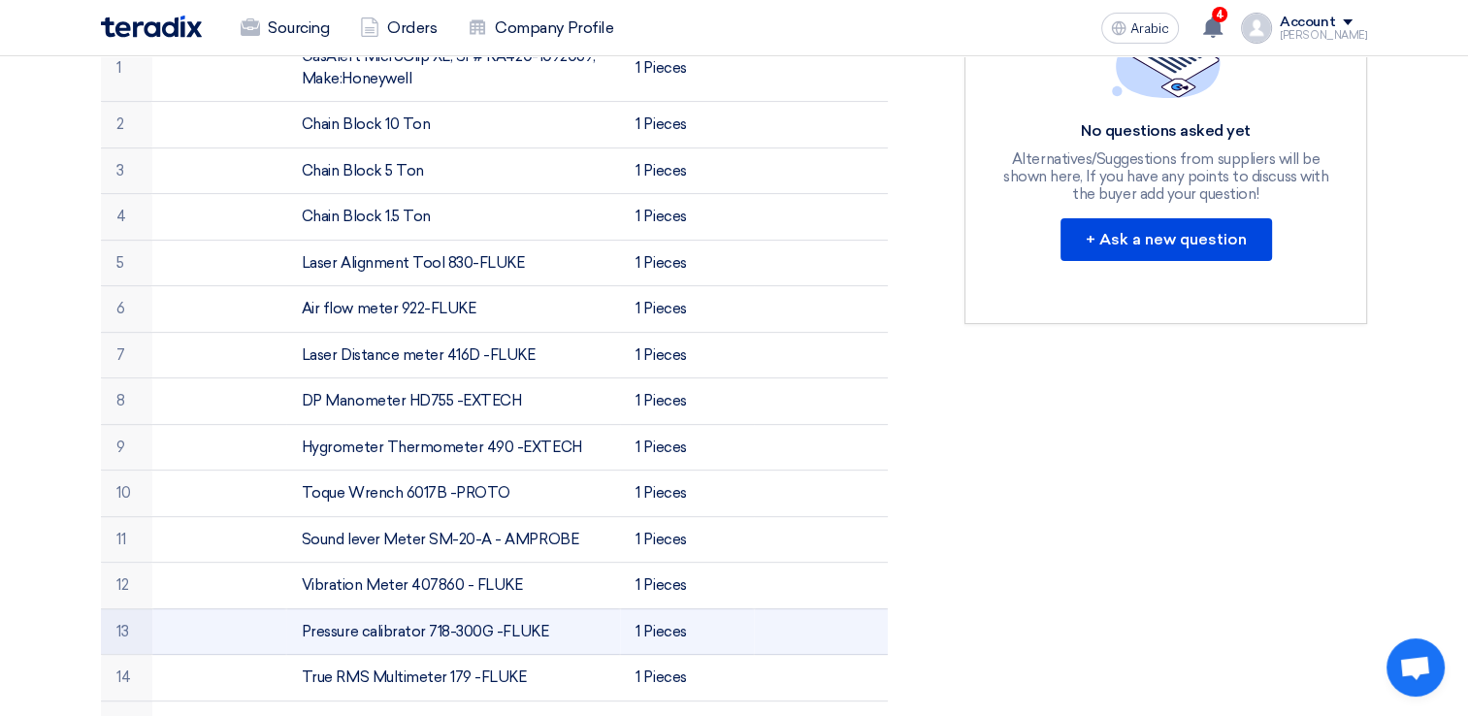
drag, startPoint x: 303, startPoint y: 630, endPoint x: 559, endPoint y: 638, distance: 256.3
click at [559, 638] on td "Pressure calibrator 718-300G -FLUKE" at bounding box center [453, 632] width 335 height 47
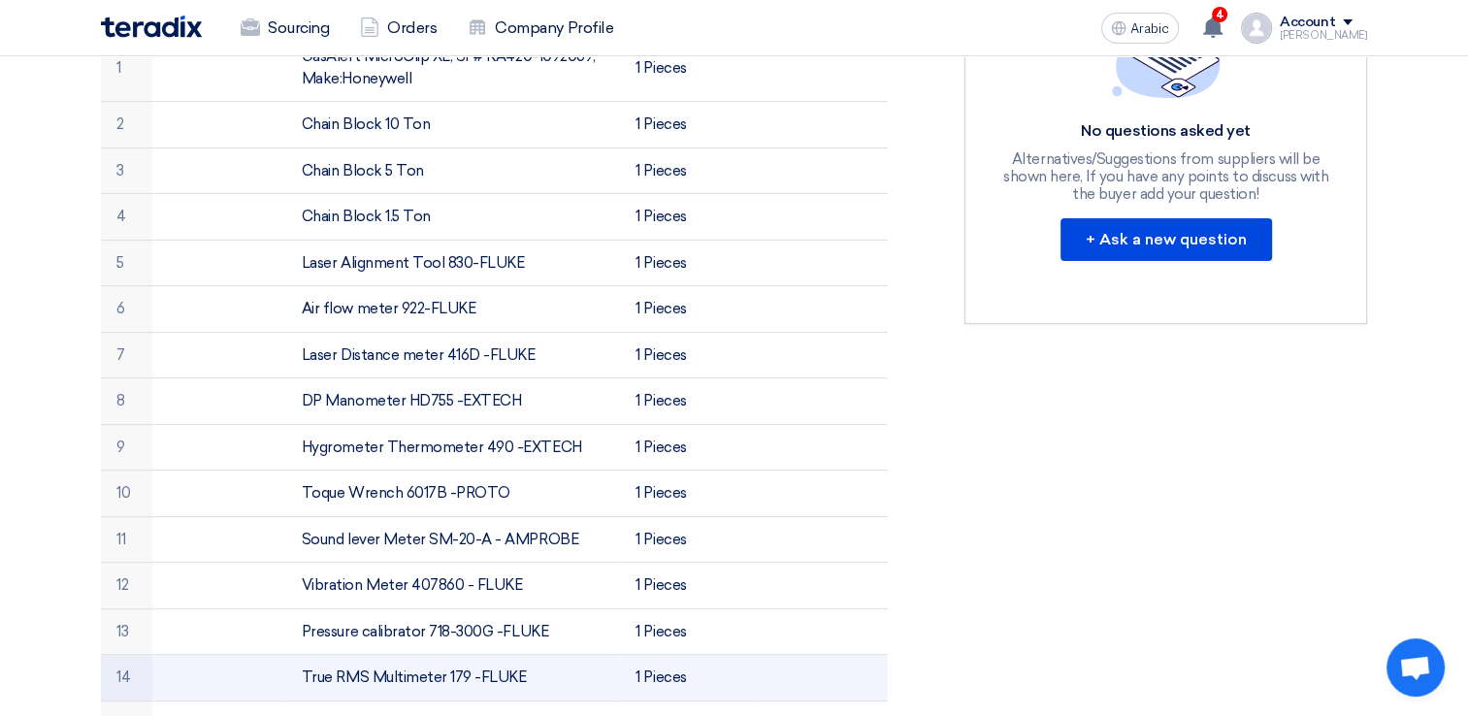
drag, startPoint x: 305, startPoint y: 673, endPoint x: 522, endPoint y: 677, distance: 217.5
click at [522, 677] on td "True RMS Multimeter 179 -FLUKE" at bounding box center [453, 678] width 335 height 47
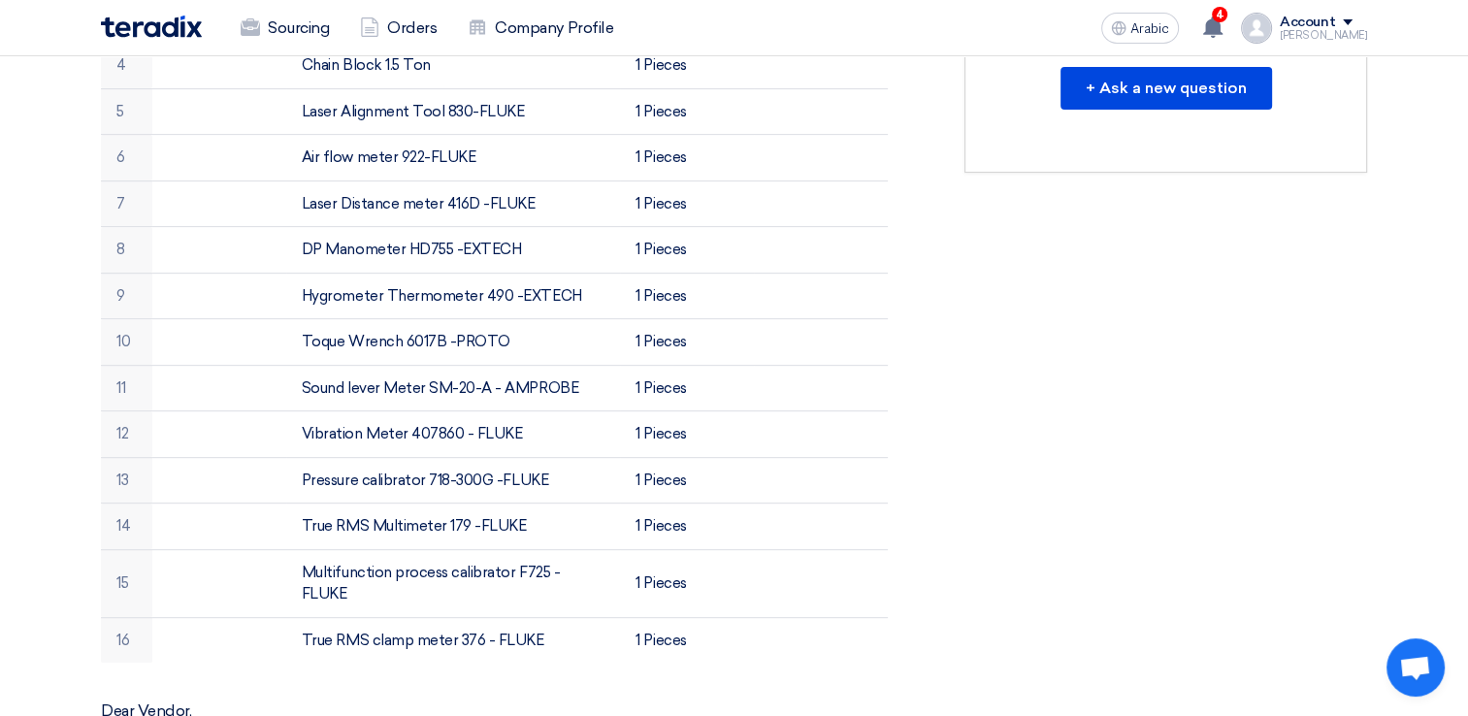
scroll to position [776, 0]
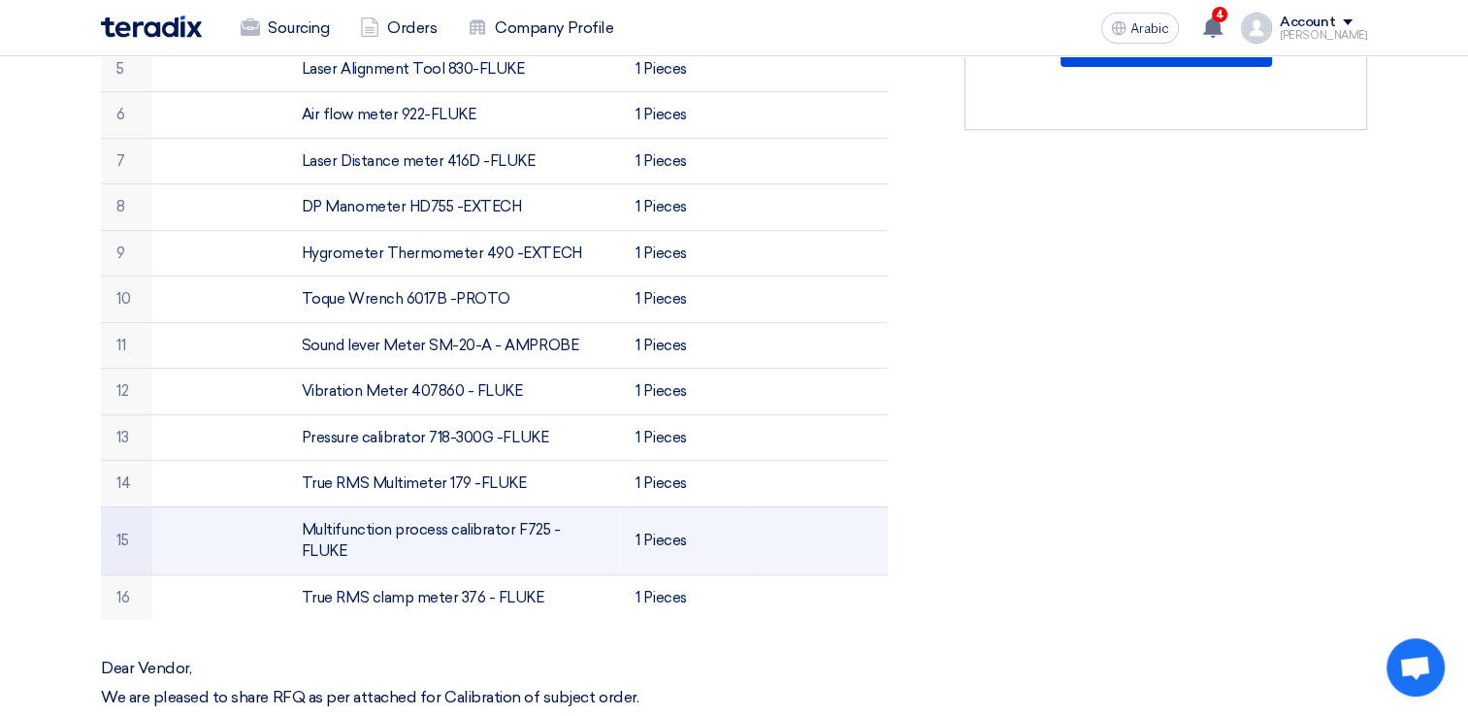
drag, startPoint x: 302, startPoint y: 525, endPoint x: 597, endPoint y: 529, distance: 295.1
click at [597, 529] on td "Multifunction process calibrator F725 -FLUKE" at bounding box center [453, 541] width 335 height 68
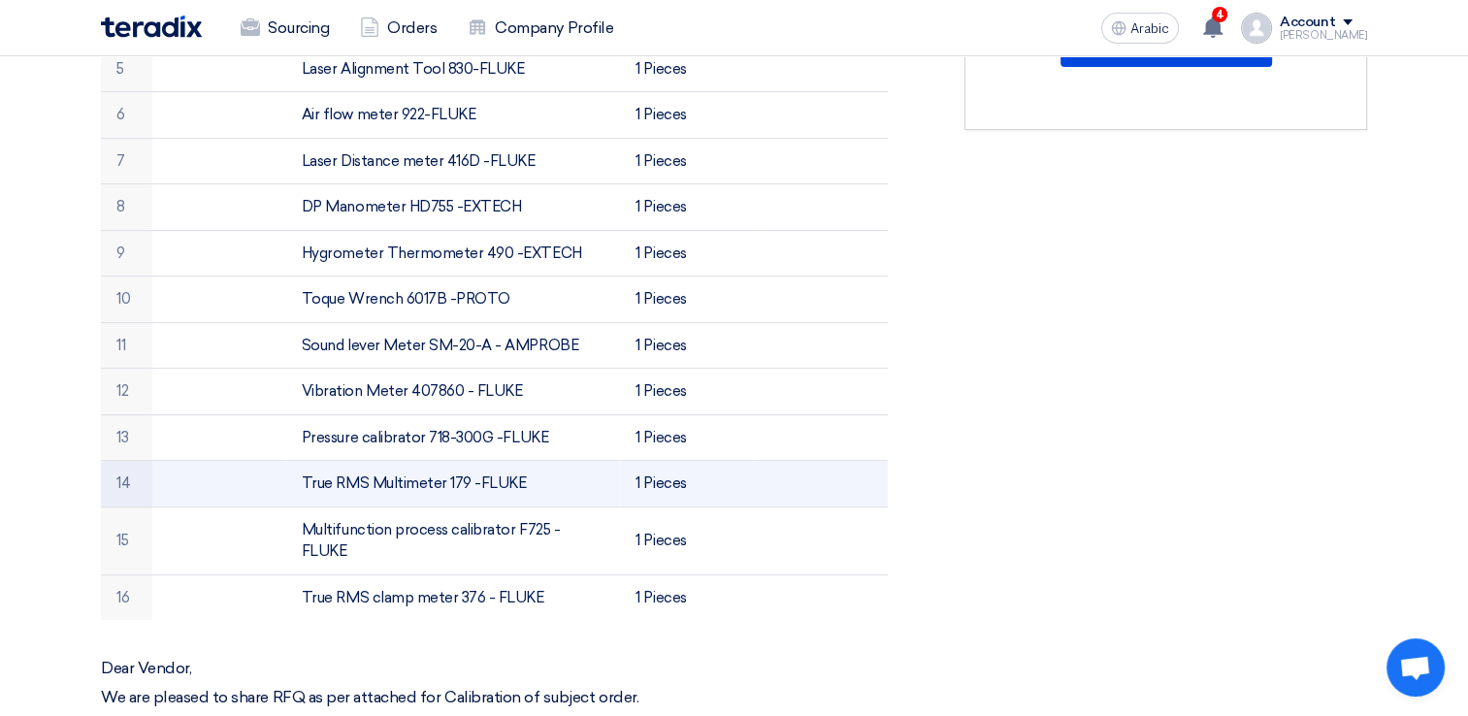
click at [626, 465] on td "1 Pieces" at bounding box center [687, 484] width 134 height 47
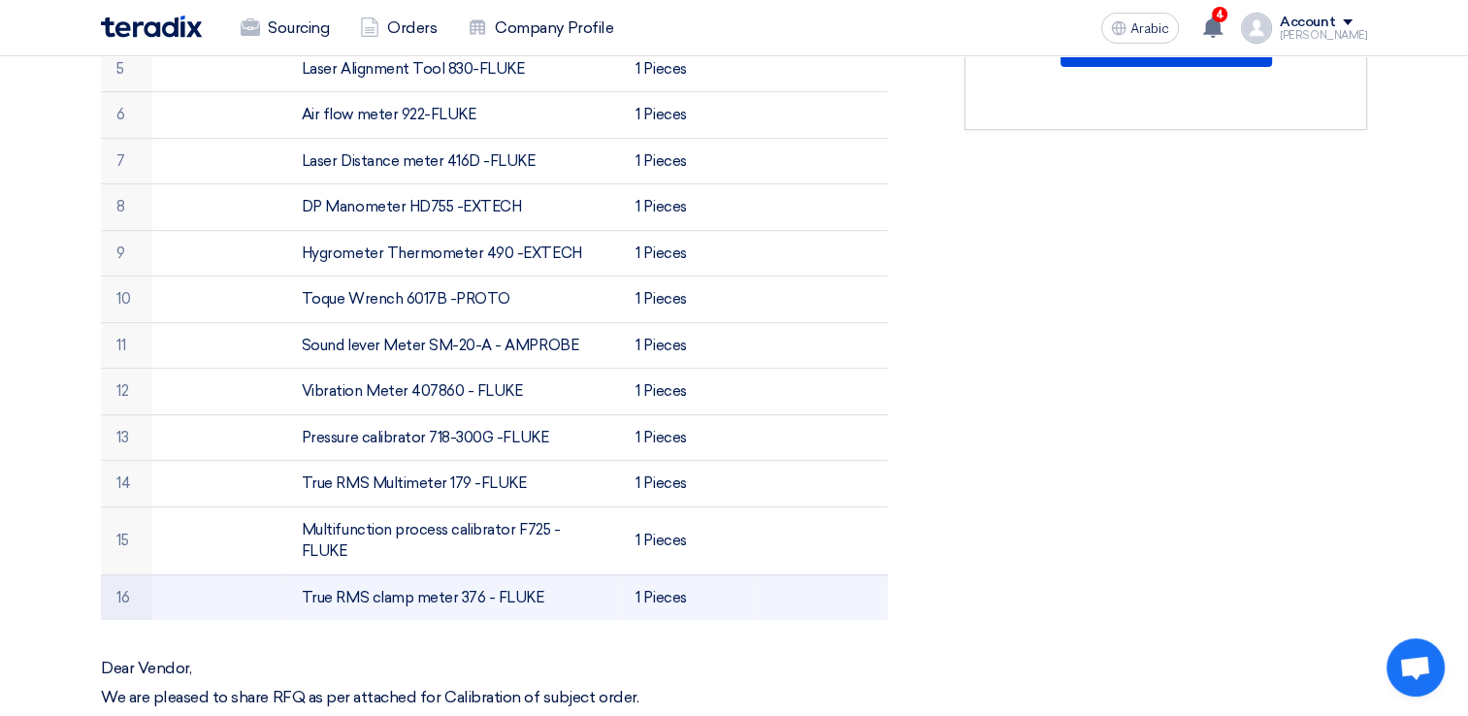
drag, startPoint x: 306, startPoint y: 572, endPoint x: 539, endPoint y: 583, distance: 233.2
click at [539, 583] on td "True RMS clamp meter 376 - FLUKE" at bounding box center [453, 598] width 335 height 46
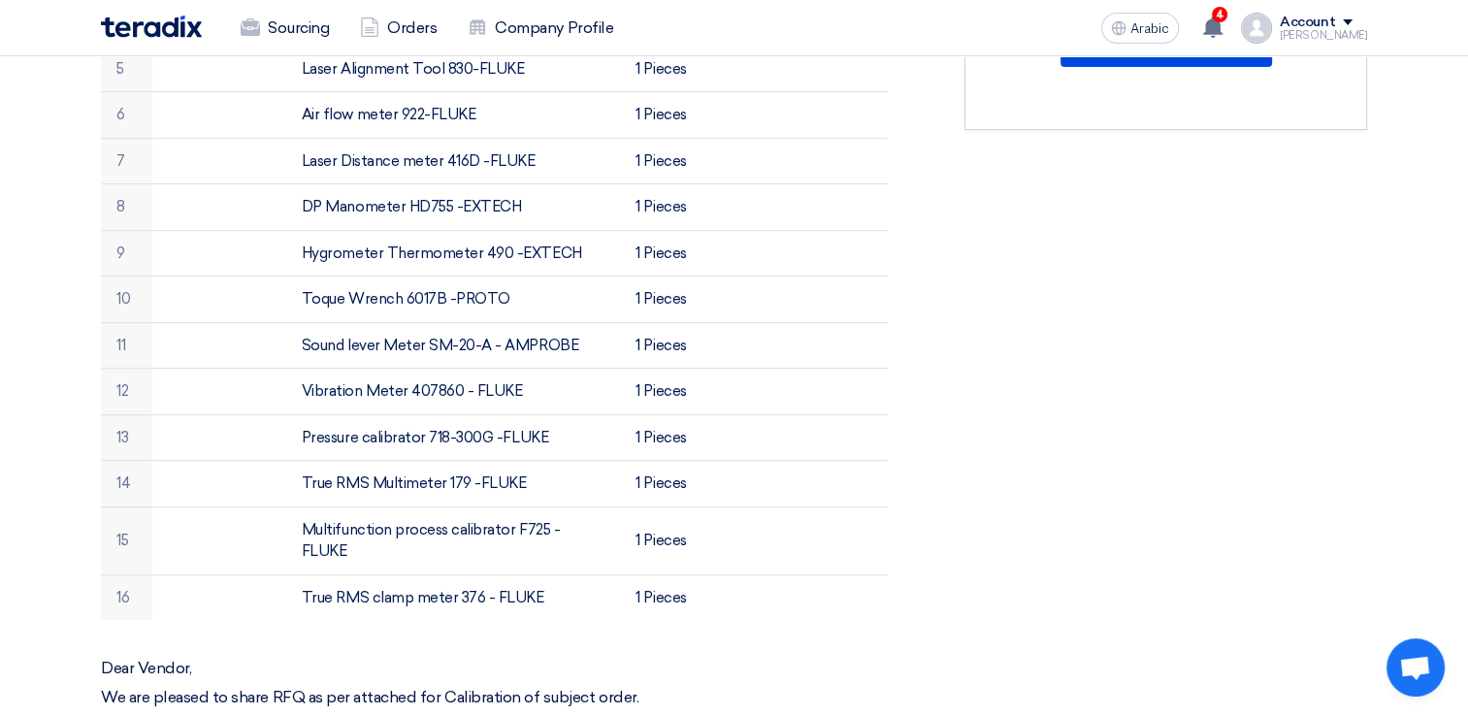
drag, startPoint x: 539, startPoint y: 583, endPoint x: 421, endPoint y: 627, distance: 125.3
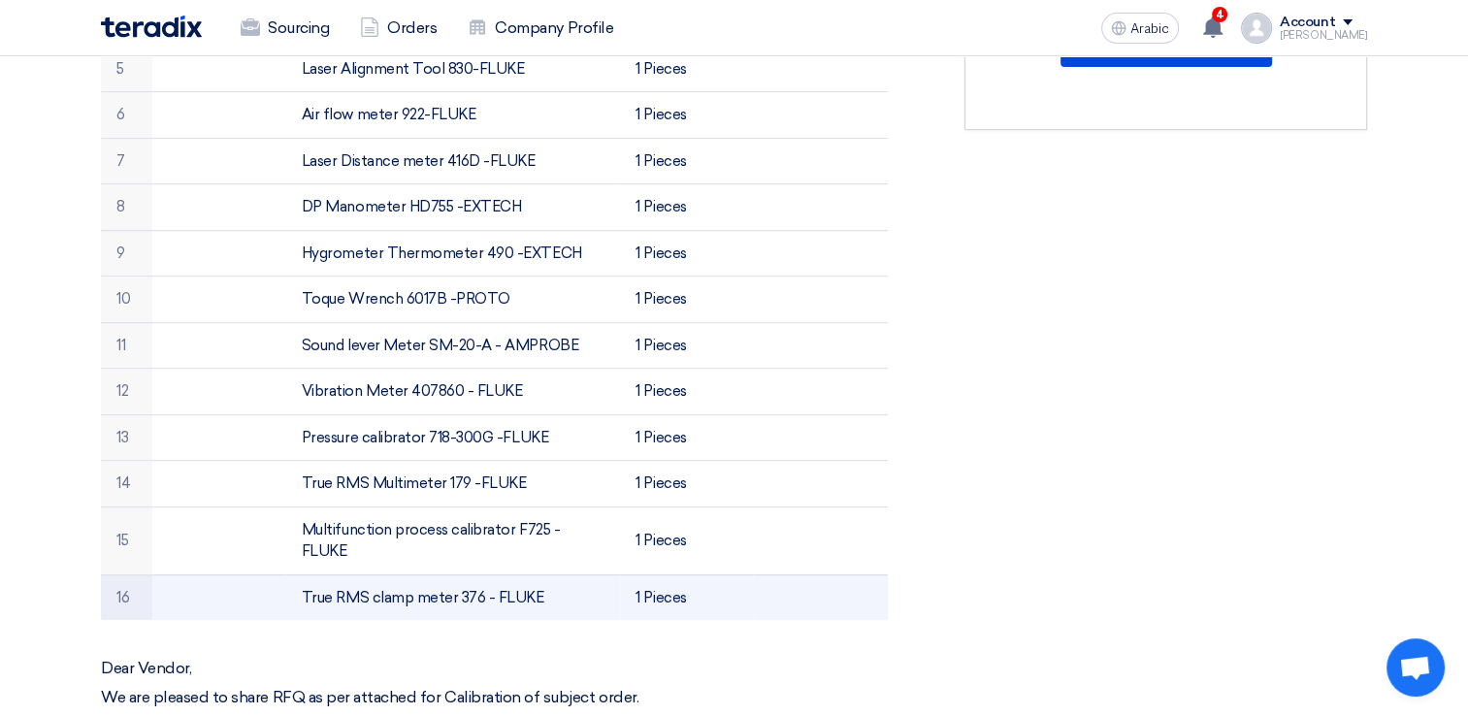
drag, startPoint x: 305, startPoint y: 573, endPoint x: 576, endPoint y: 573, distance: 271.7
click at [576, 575] on td "True RMS clamp meter 376 - FLUKE" at bounding box center [453, 598] width 335 height 46
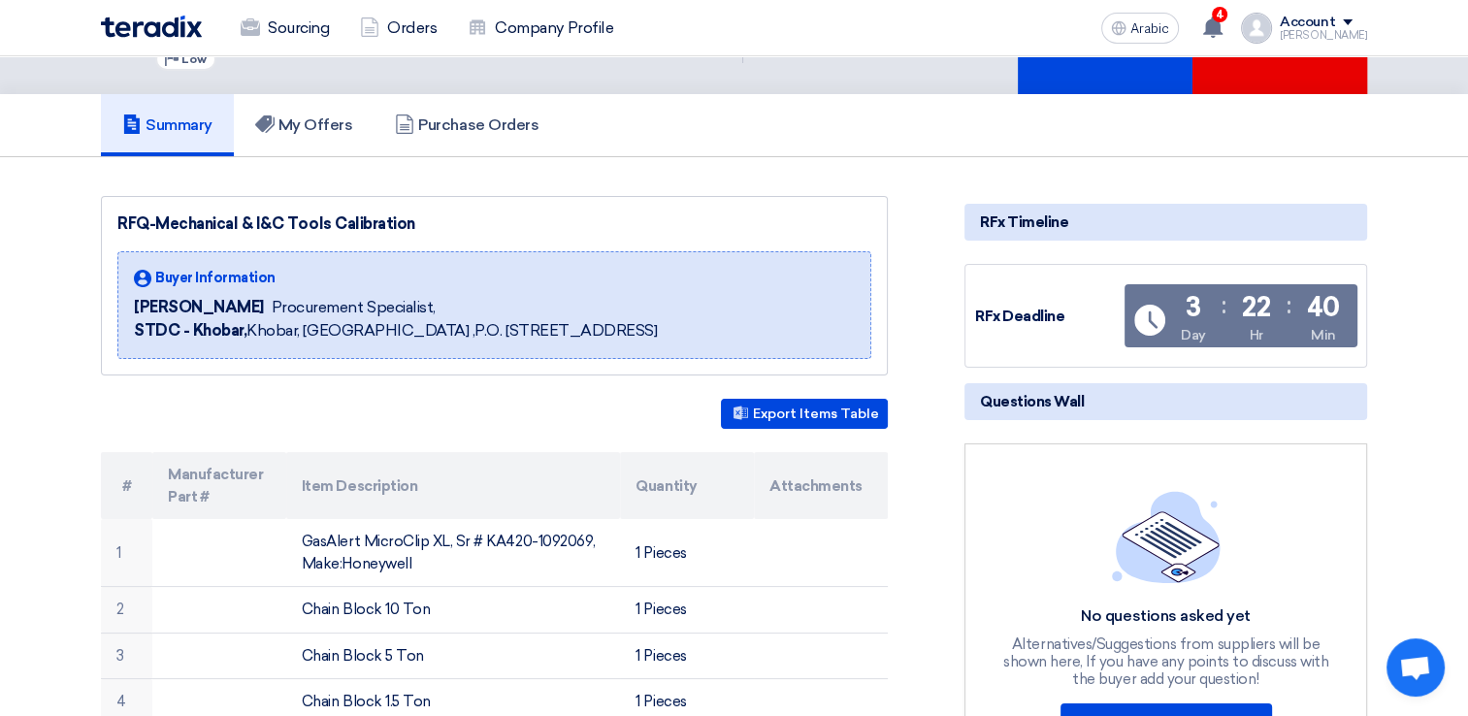
scroll to position [0, 0]
